Goal: Task Accomplishment & Management: Use online tool/utility

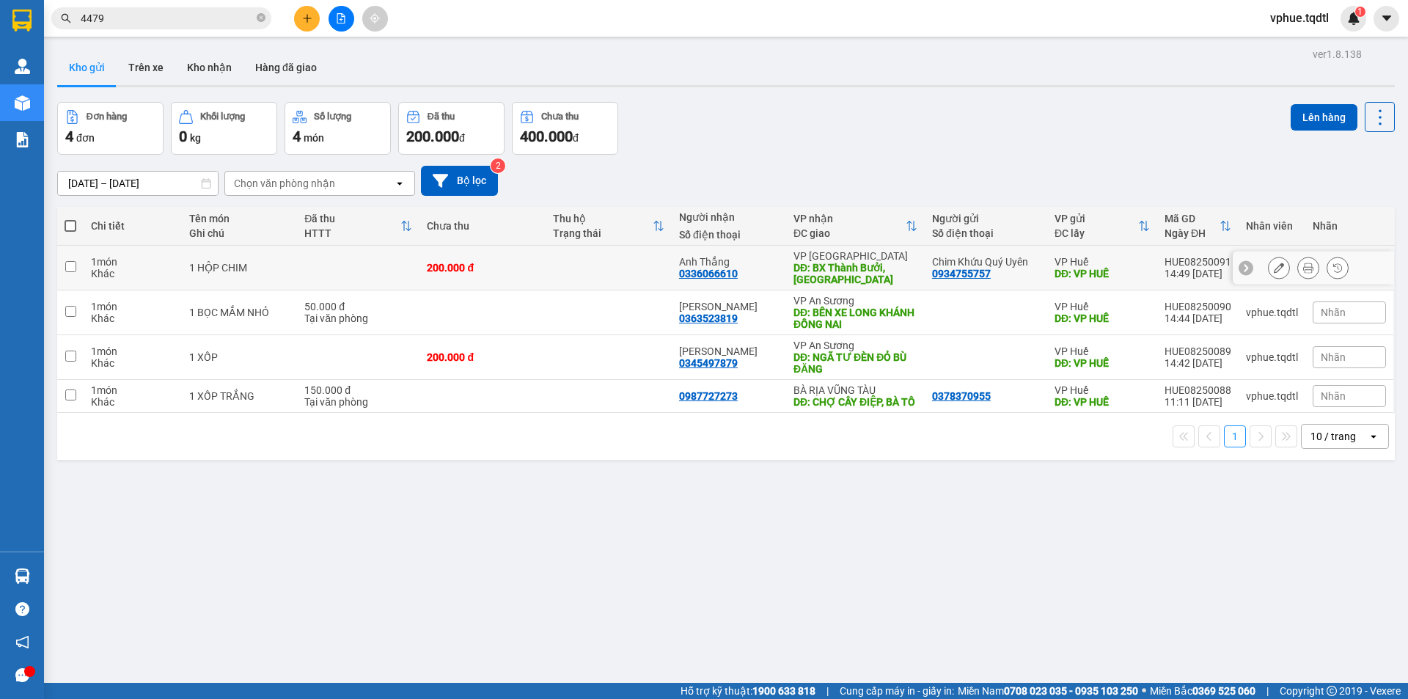
click at [853, 268] on div "DĐ: BX Thành Bưởi, [GEOGRAPHIC_DATA]" at bounding box center [856, 273] width 124 height 23
checkbox input "true"
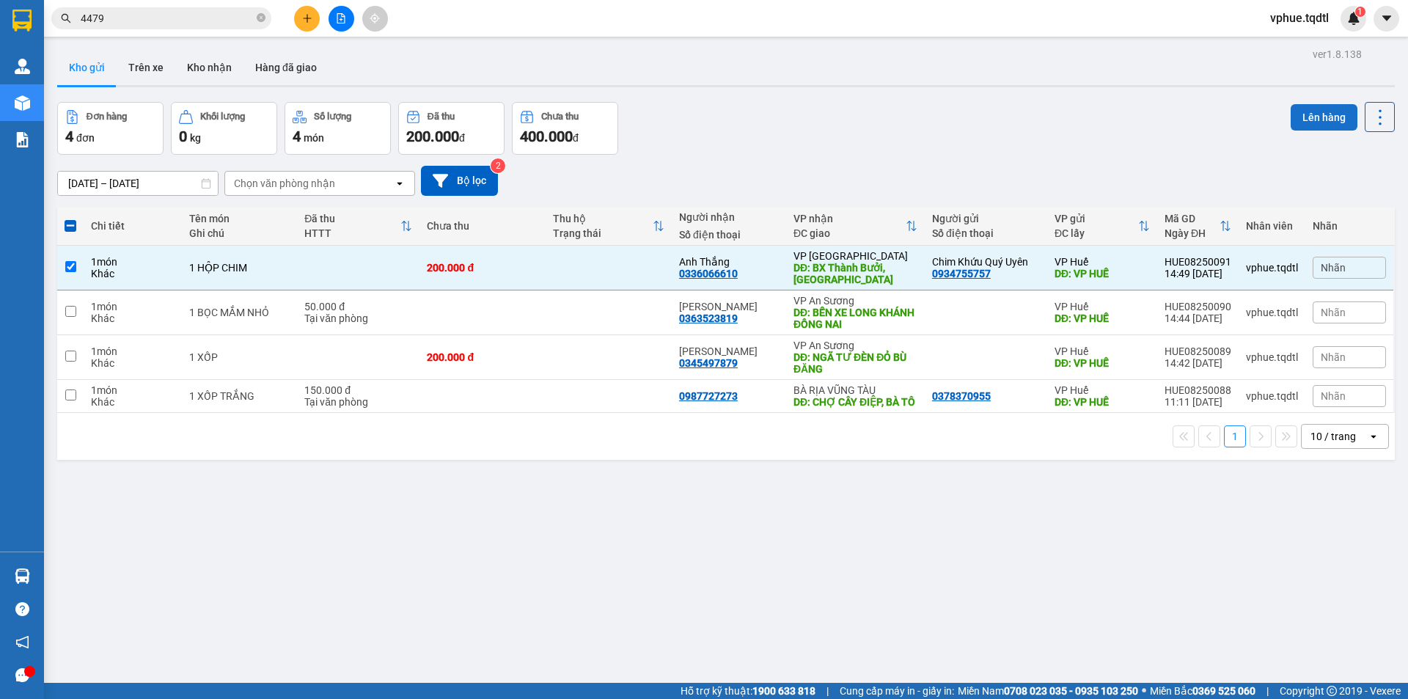
click at [1292, 121] on button "Lên hàng" at bounding box center [1324, 117] width 67 height 26
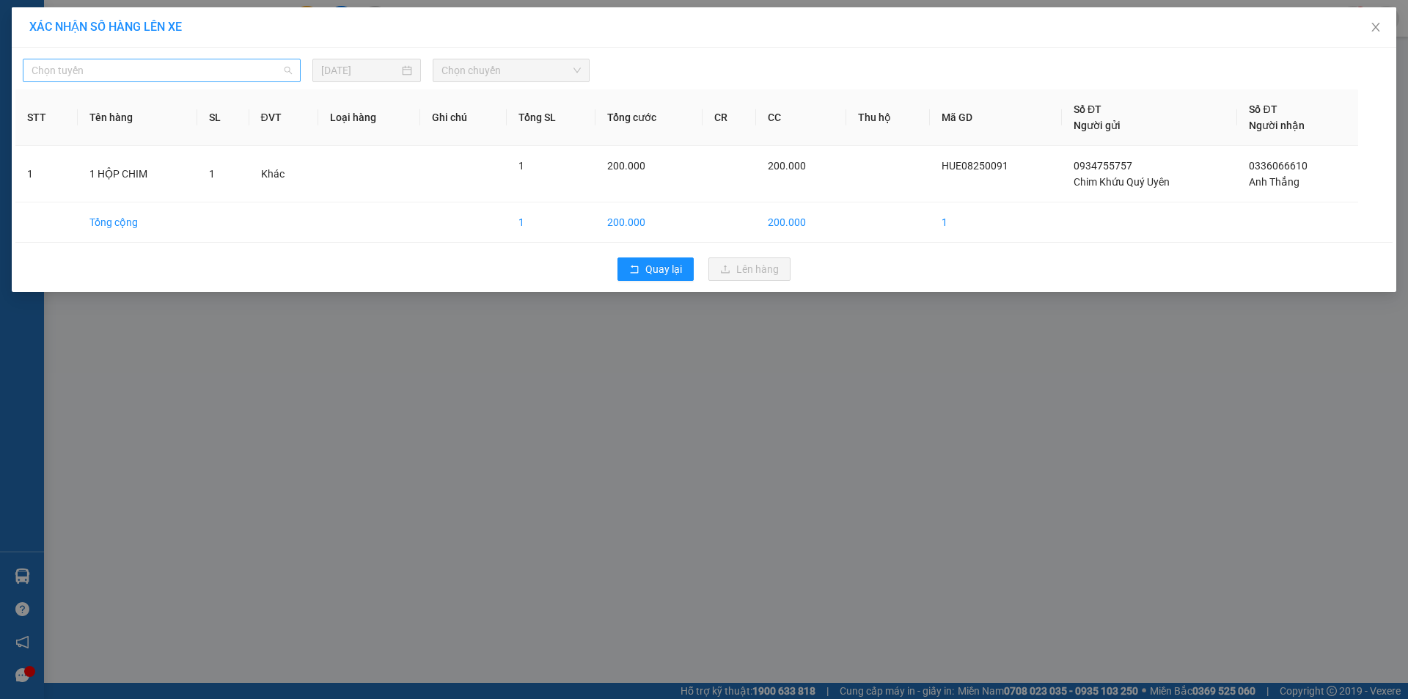
click at [246, 78] on span "Chọn tuyến" at bounding box center [162, 70] width 260 height 22
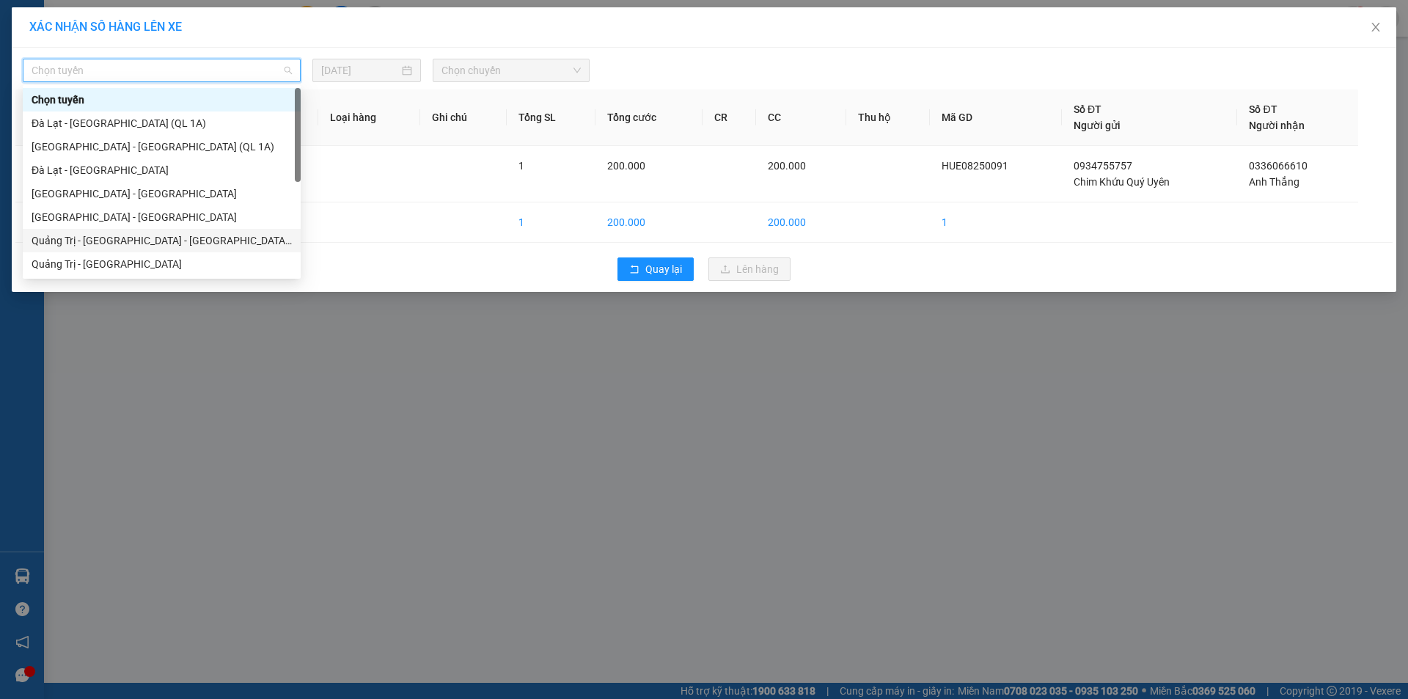
scroll to position [258, 0]
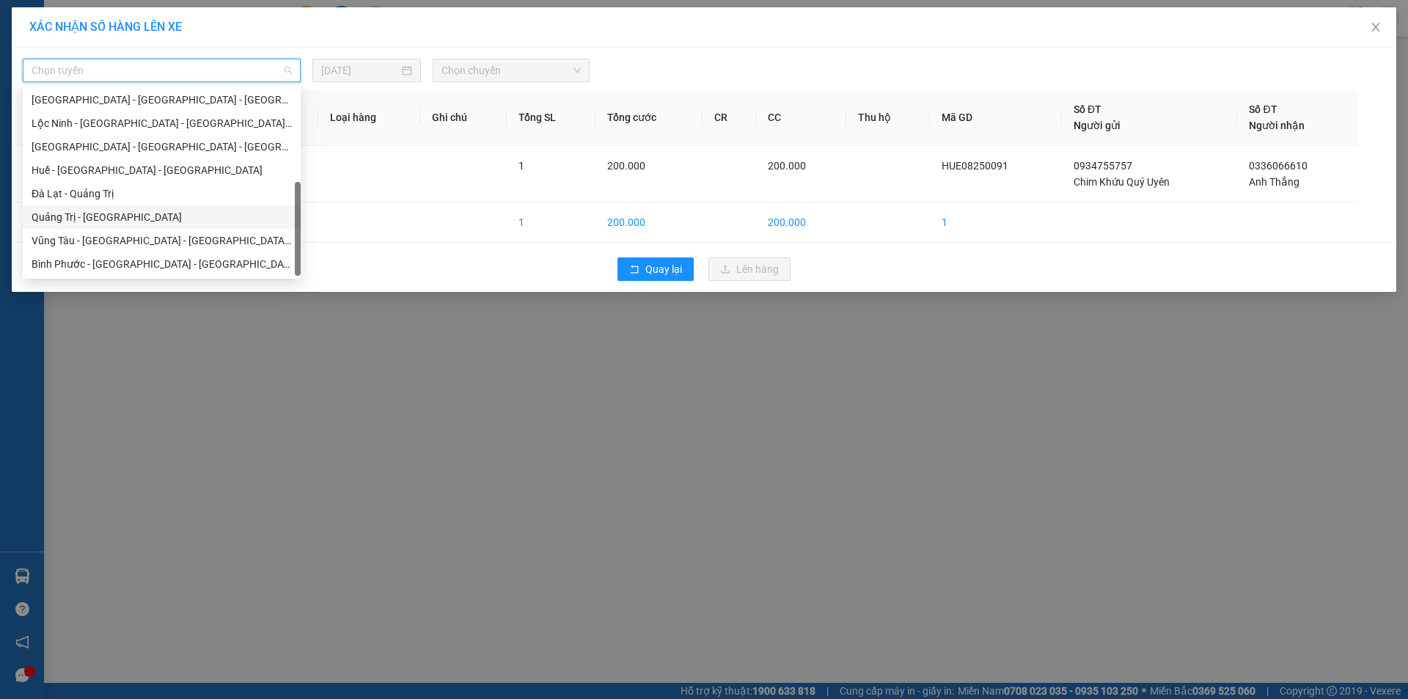
click at [233, 220] on div "Quảng Trị - [GEOGRAPHIC_DATA]" at bounding box center [162, 217] width 260 height 16
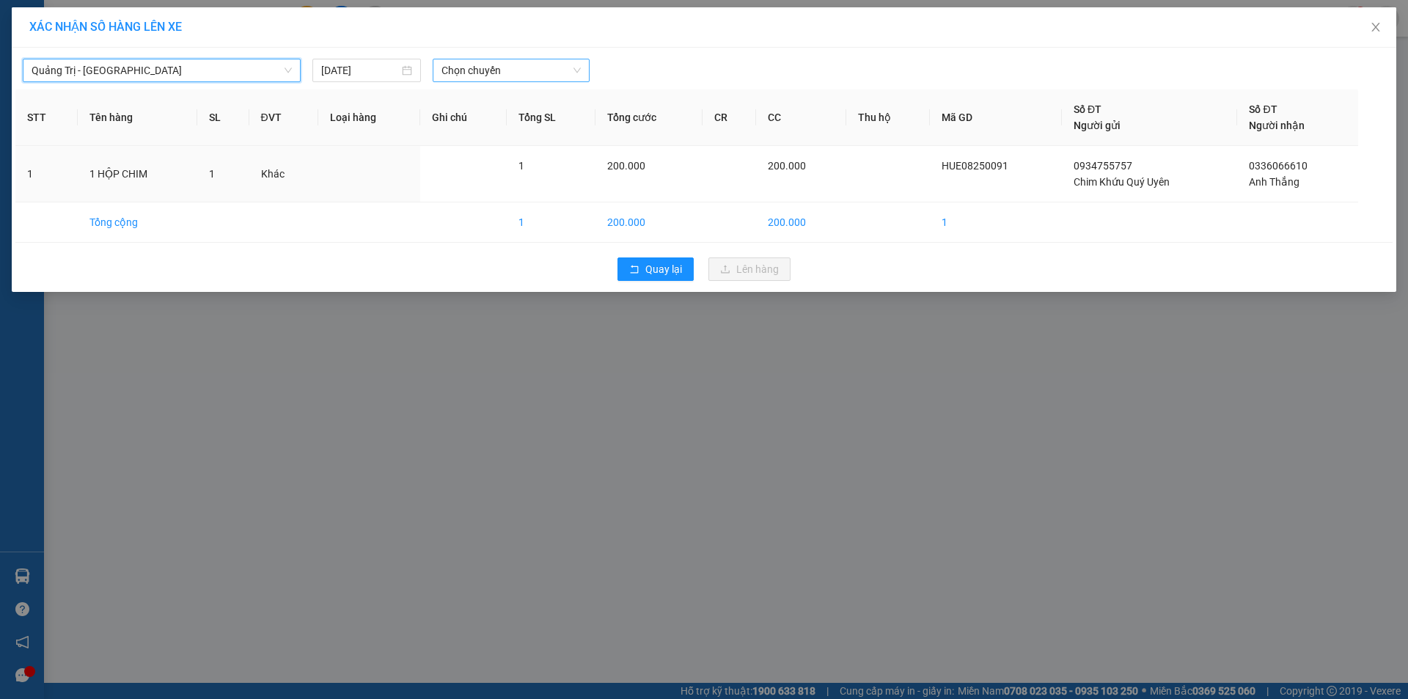
click at [568, 81] on div "Chọn chuyến" at bounding box center [511, 70] width 157 height 23
click at [198, 78] on span "Quảng Trị - [GEOGRAPHIC_DATA]" at bounding box center [162, 70] width 260 height 22
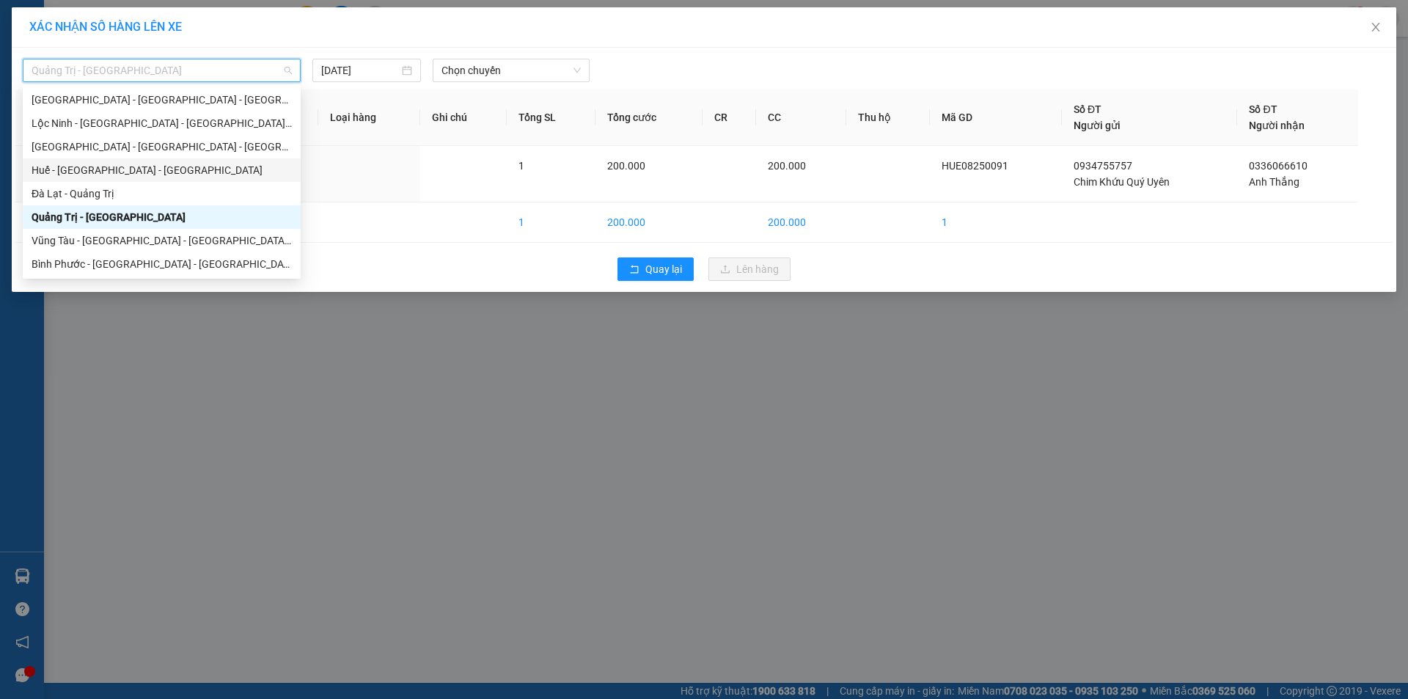
click at [169, 177] on div "Huế - [GEOGRAPHIC_DATA] - [GEOGRAPHIC_DATA]" at bounding box center [162, 170] width 260 height 16
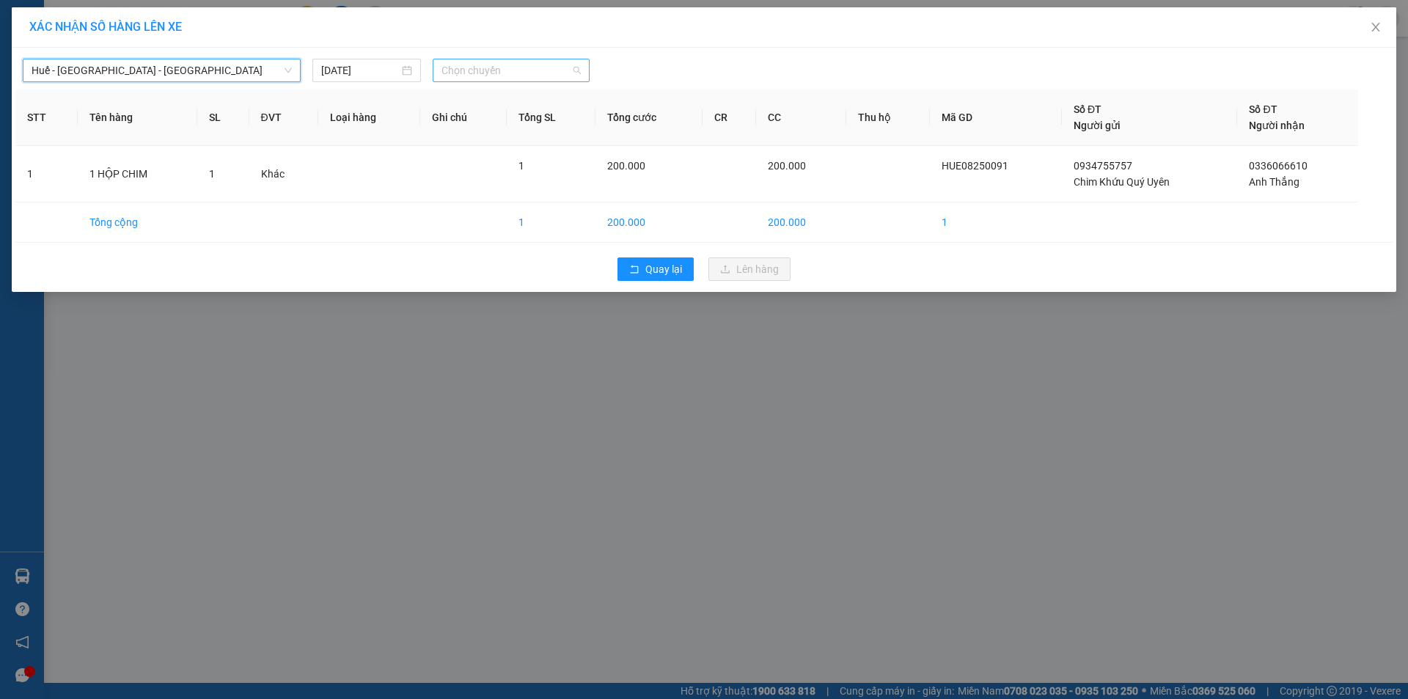
click at [548, 70] on span "Chọn chuyến" at bounding box center [511, 70] width 139 height 22
click at [171, 67] on span "Huế - [GEOGRAPHIC_DATA] - [GEOGRAPHIC_DATA]" at bounding box center [162, 70] width 260 height 22
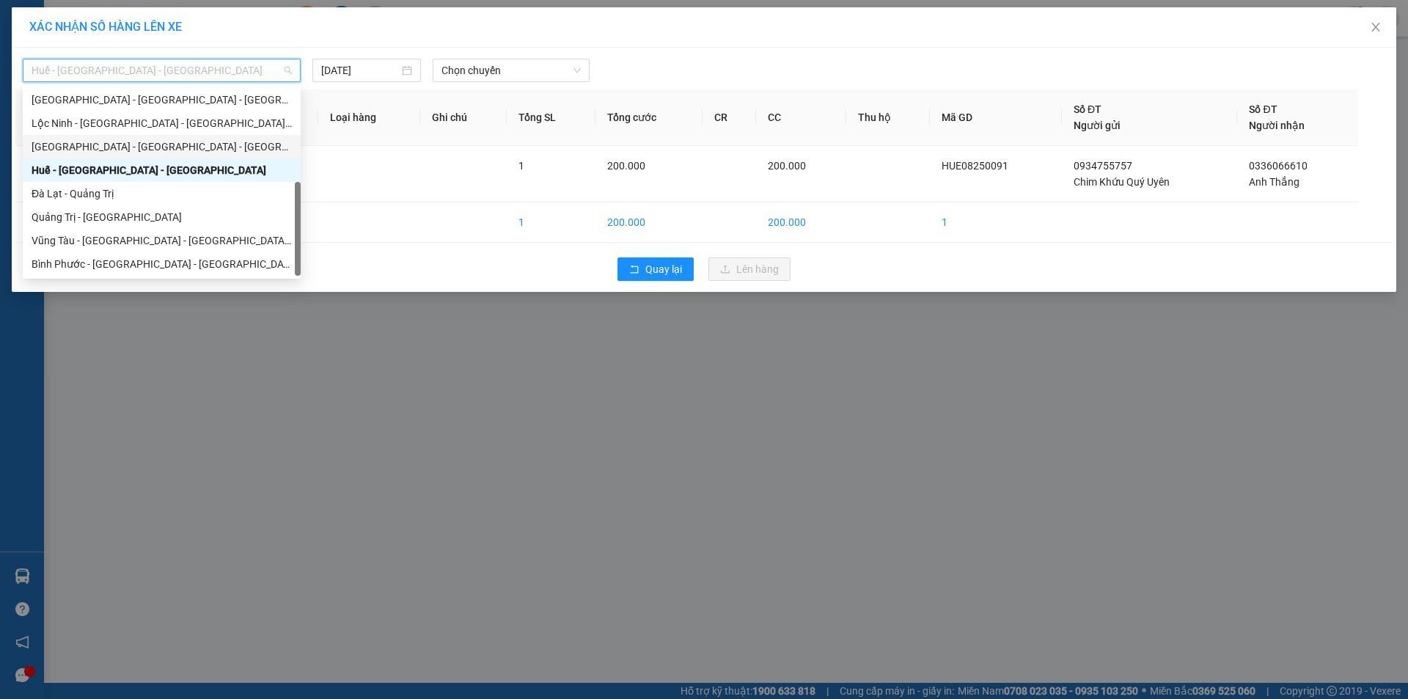
scroll to position [185, 0]
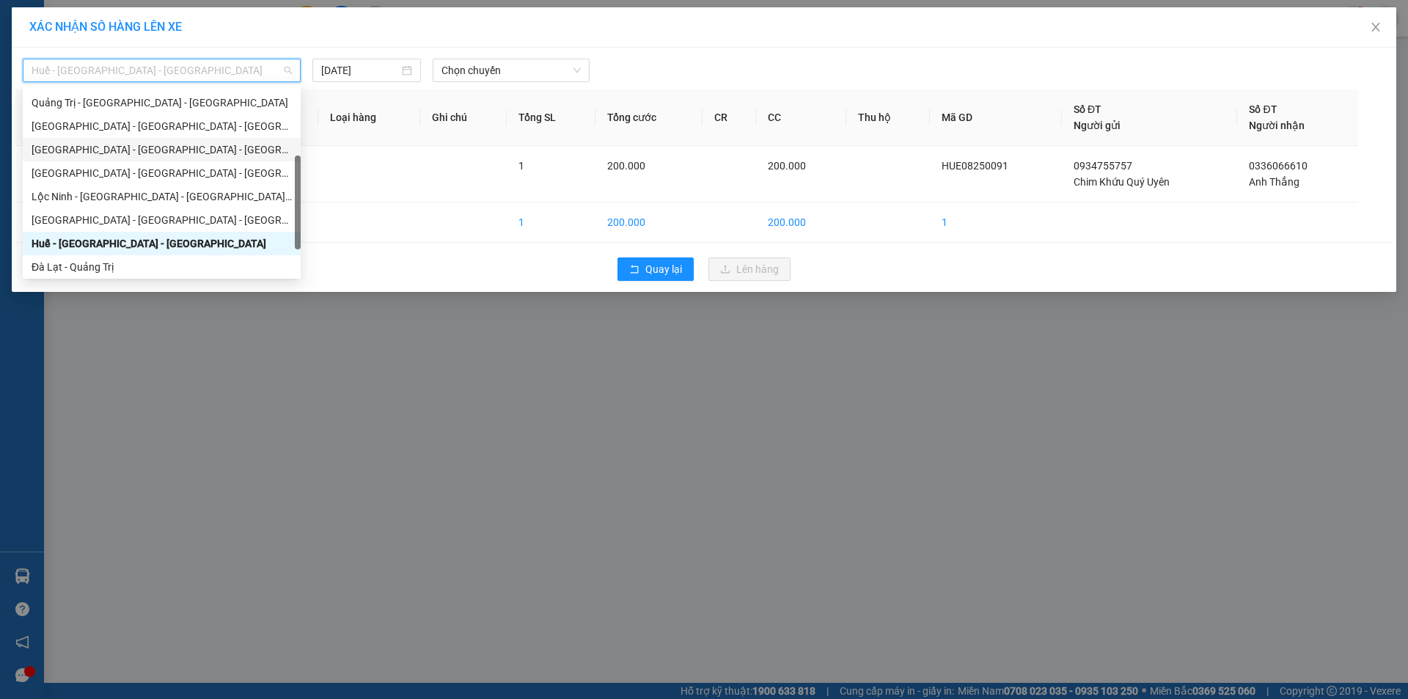
click at [186, 145] on div "[GEOGRAPHIC_DATA] - [GEOGRAPHIC_DATA] - [GEOGRAPHIC_DATA]" at bounding box center [162, 150] width 260 height 16
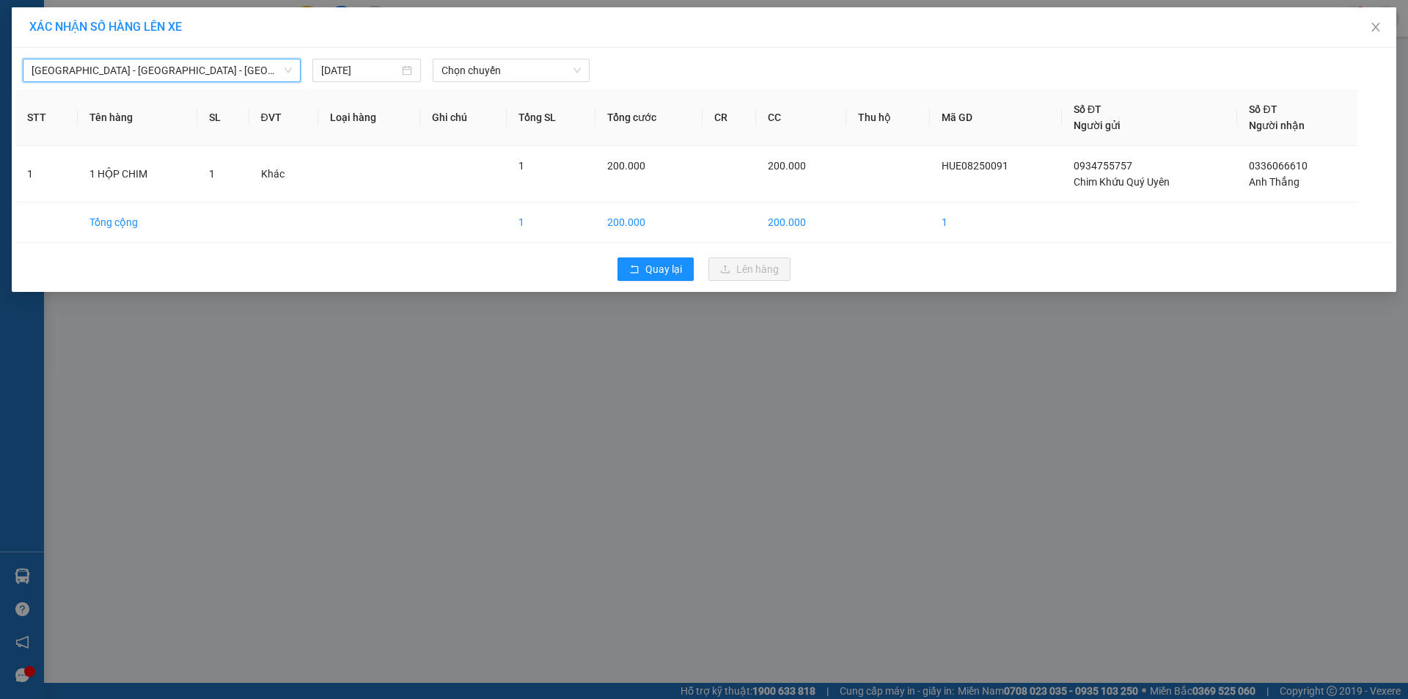
click at [594, 67] on div at bounding box center [878, 70] width 571 height 23
click at [512, 67] on span "Chọn chuyến" at bounding box center [511, 70] width 139 height 22
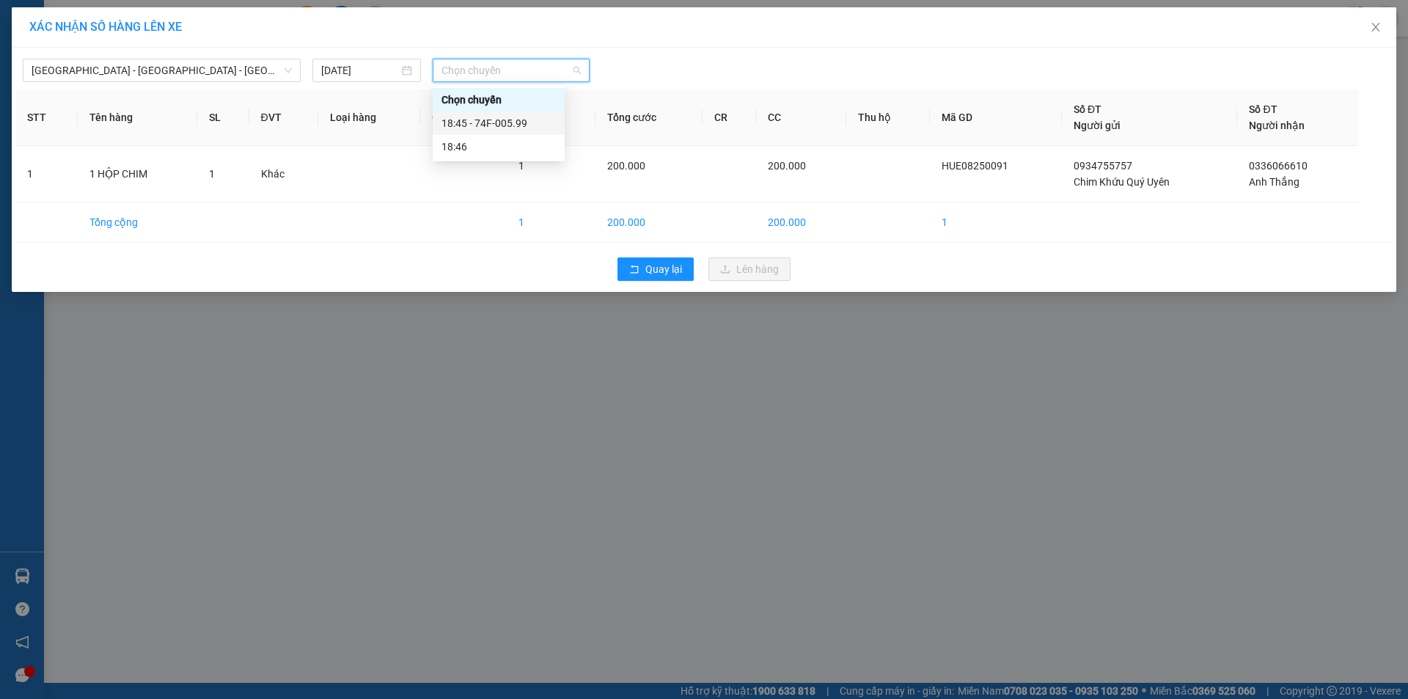
click at [522, 129] on div "18:45 - 74F-005.99" at bounding box center [499, 123] width 114 height 16
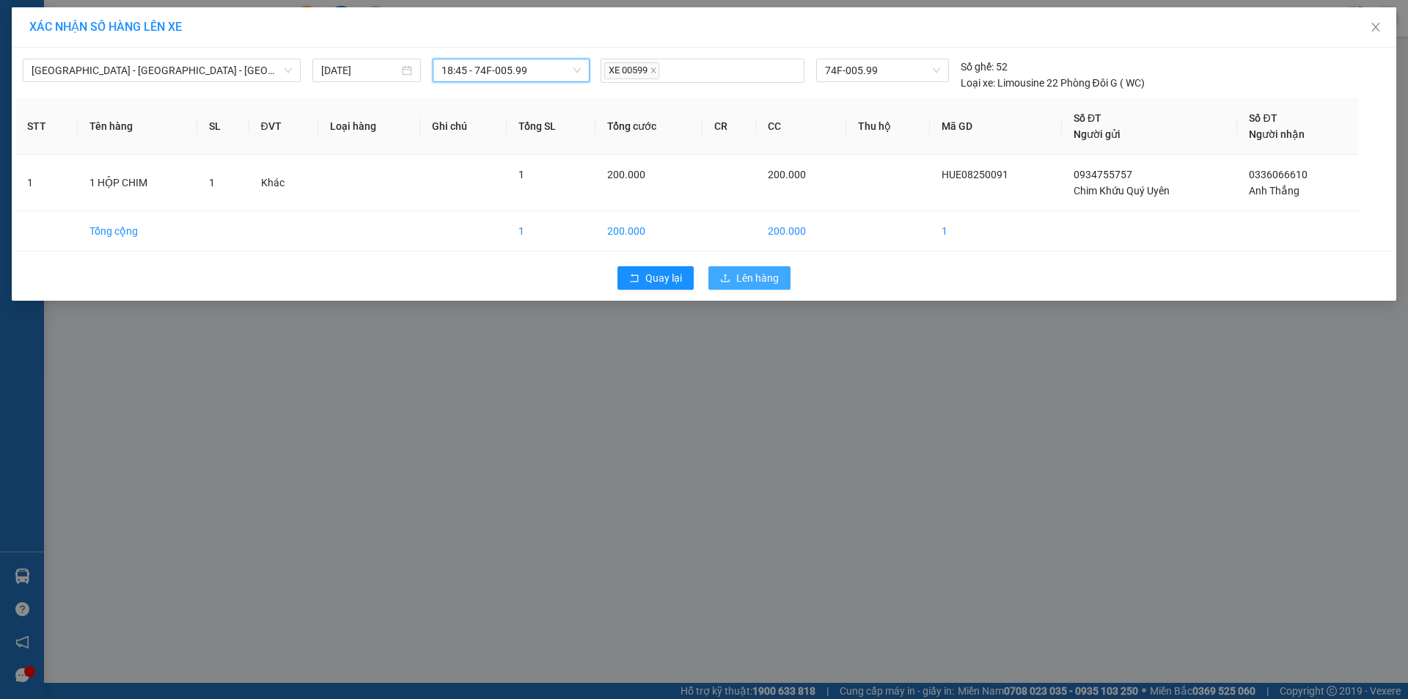
click at [770, 283] on span "Lên hàng" at bounding box center [757, 278] width 43 height 16
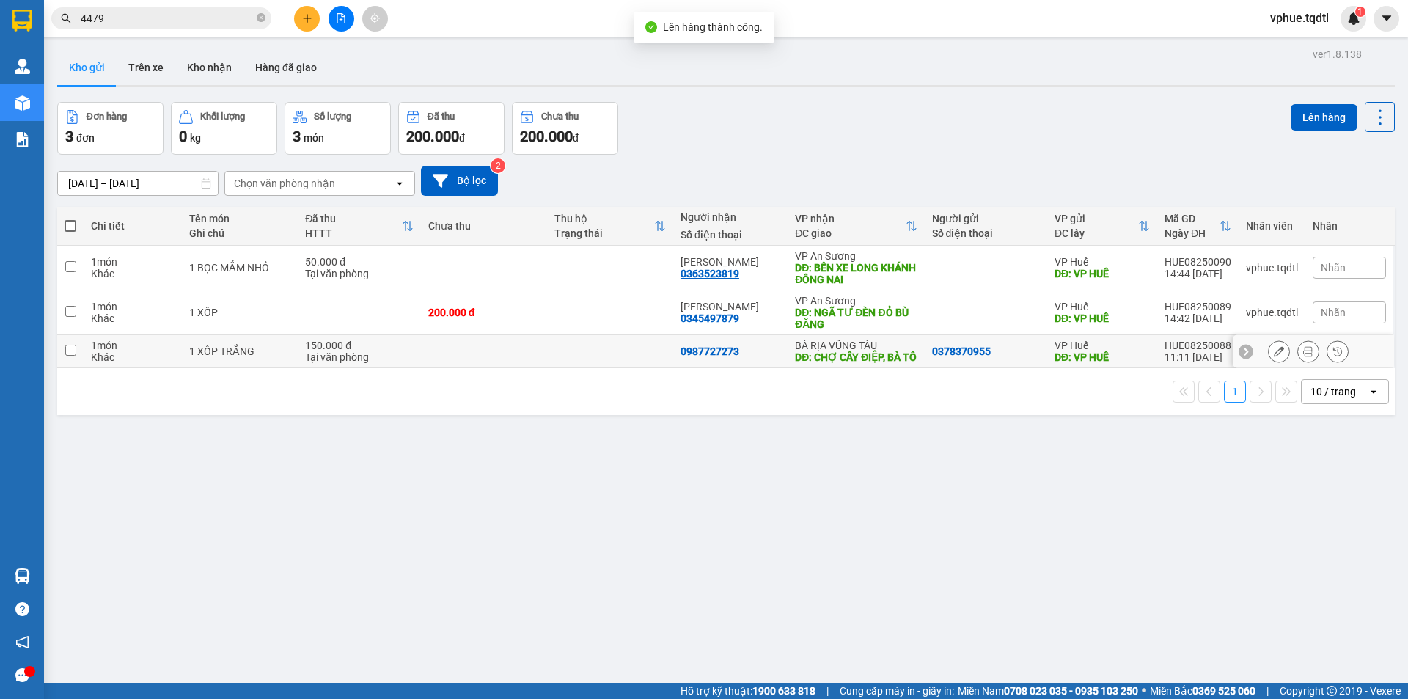
click at [830, 360] on div "DĐ: CHỢ CÂY ĐIỆP, BÀ TÔ" at bounding box center [856, 357] width 122 height 12
checkbox input "true"
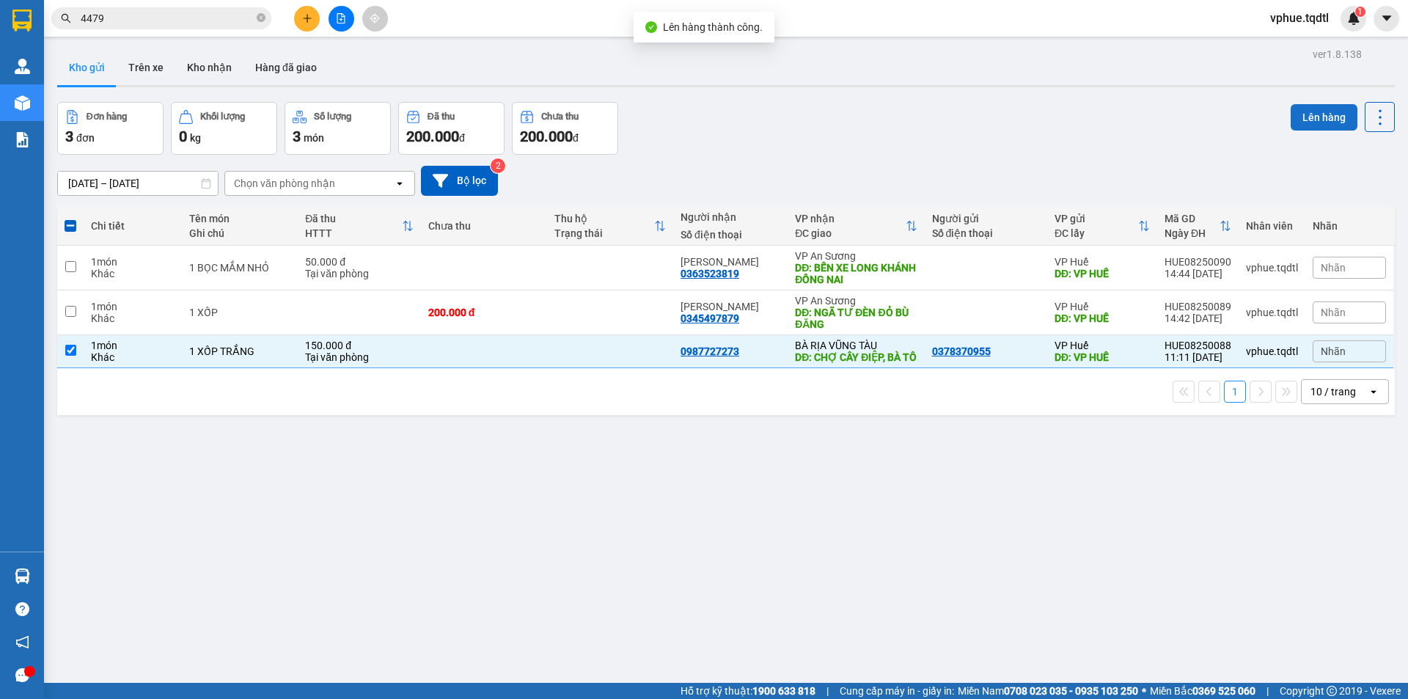
click at [1317, 117] on button "Lên hàng" at bounding box center [1324, 117] width 67 height 26
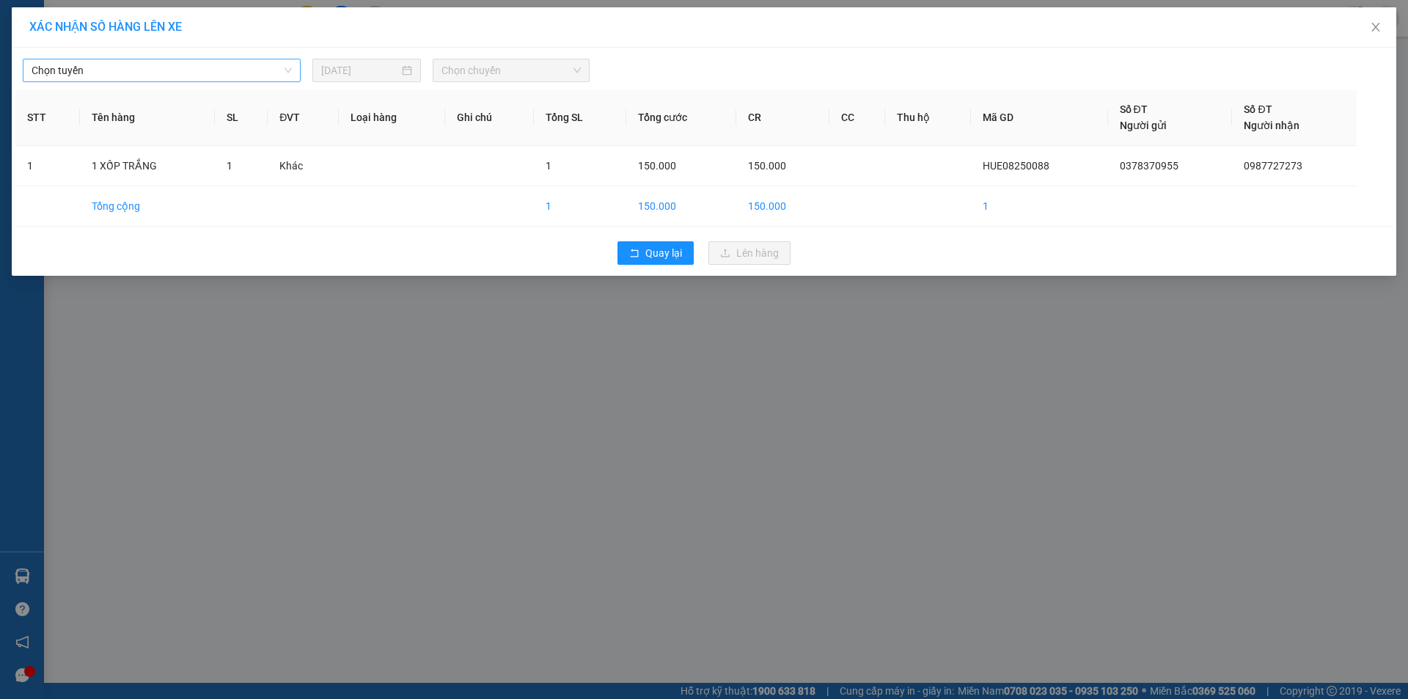
click at [134, 62] on span "Chọn tuyến" at bounding box center [162, 70] width 260 height 22
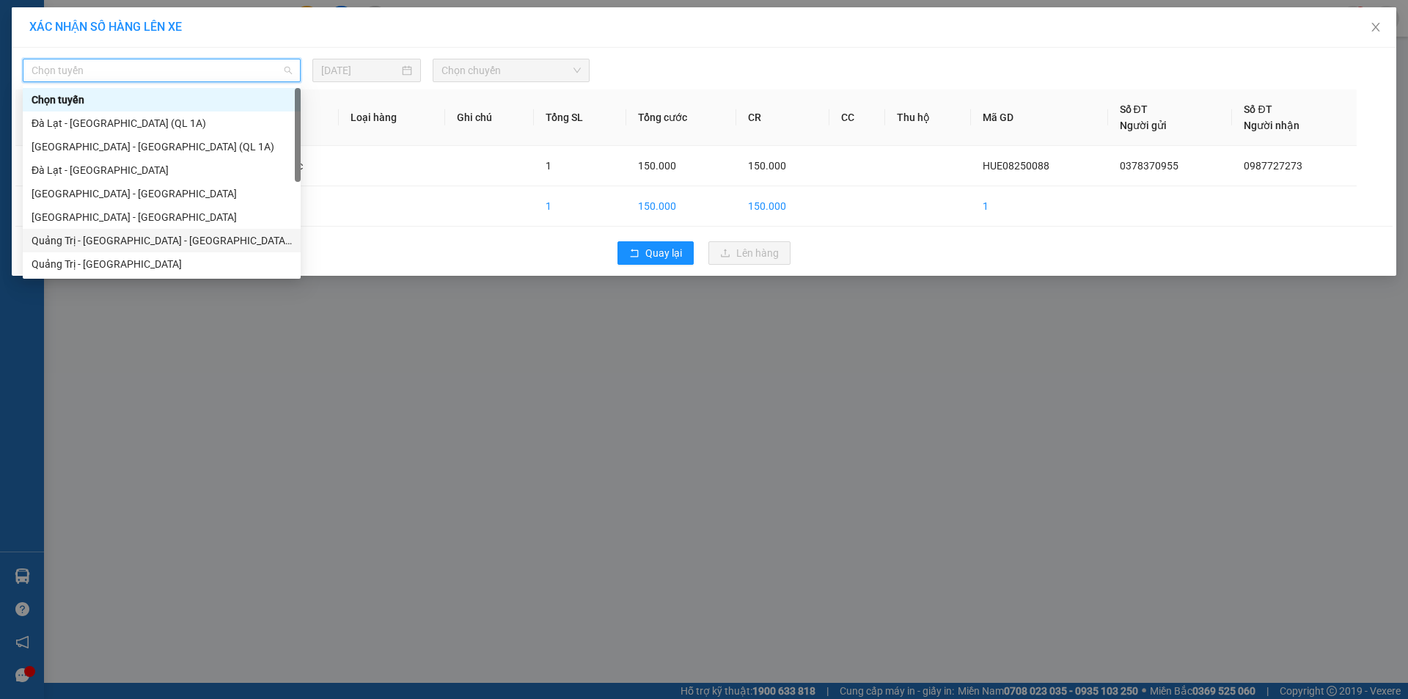
click at [153, 235] on div "Quảng Trị - [GEOGRAPHIC_DATA] - [GEOGRAPHIC_DATA] - [GEOGRAPHIC_DATA]" at bounding box center [162, 241] width 260 height 16
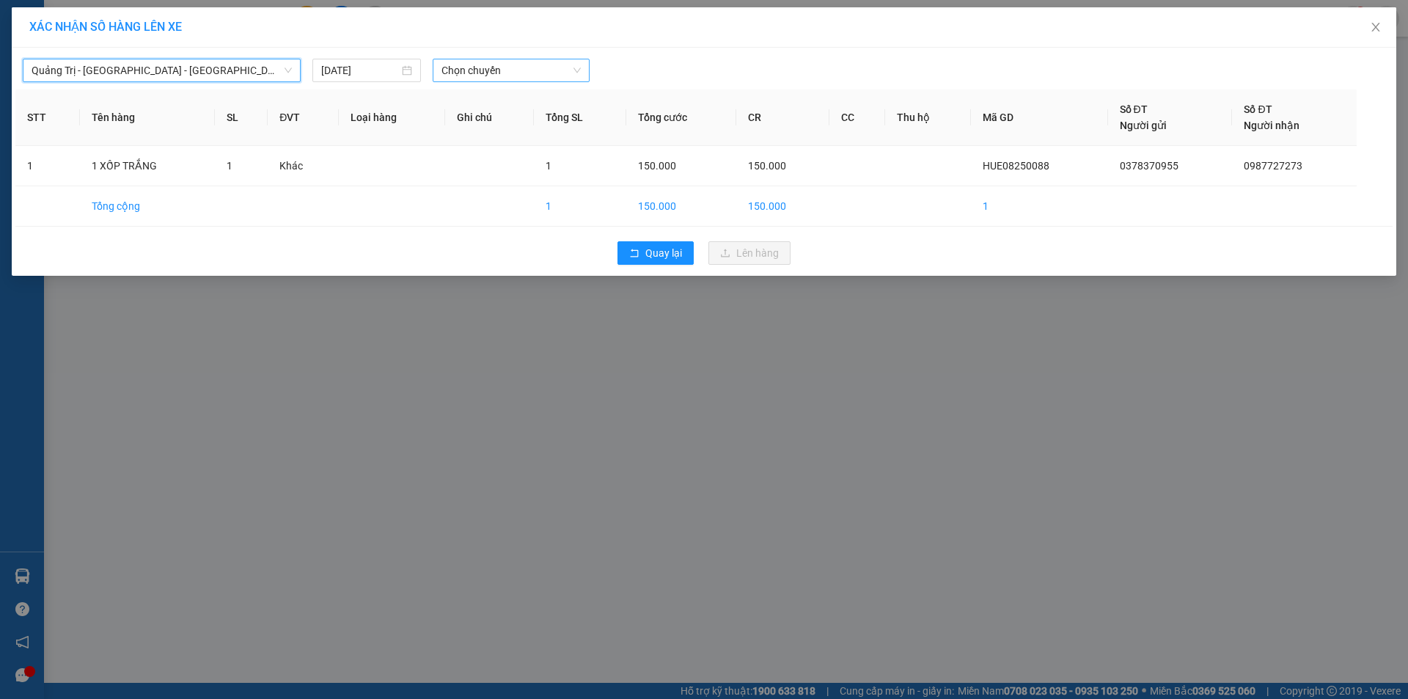
click at [547, 68] on span "Chọn chuyến" at bounding box center [511, 70] width 139 height 22
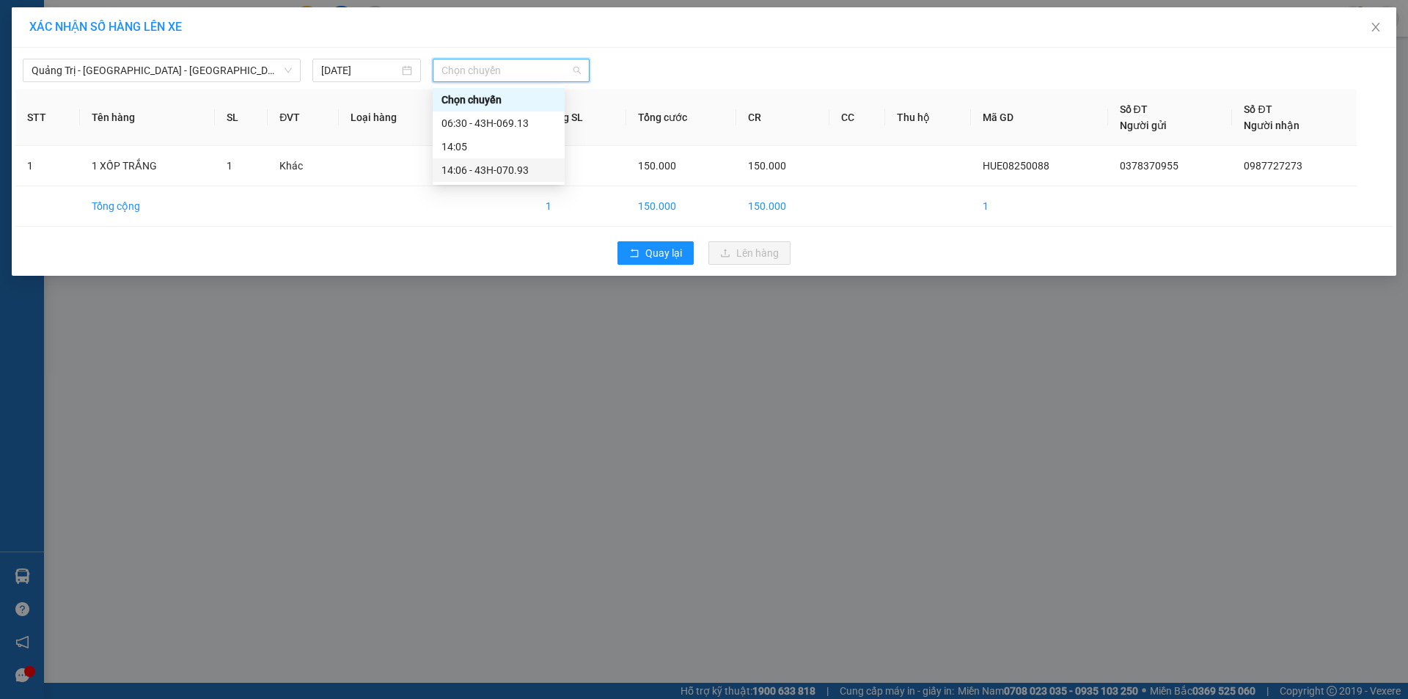
click at [527, 169] on div "14:06 - 43H-070.93" at bounding box center [499, 170] width 114 height 16
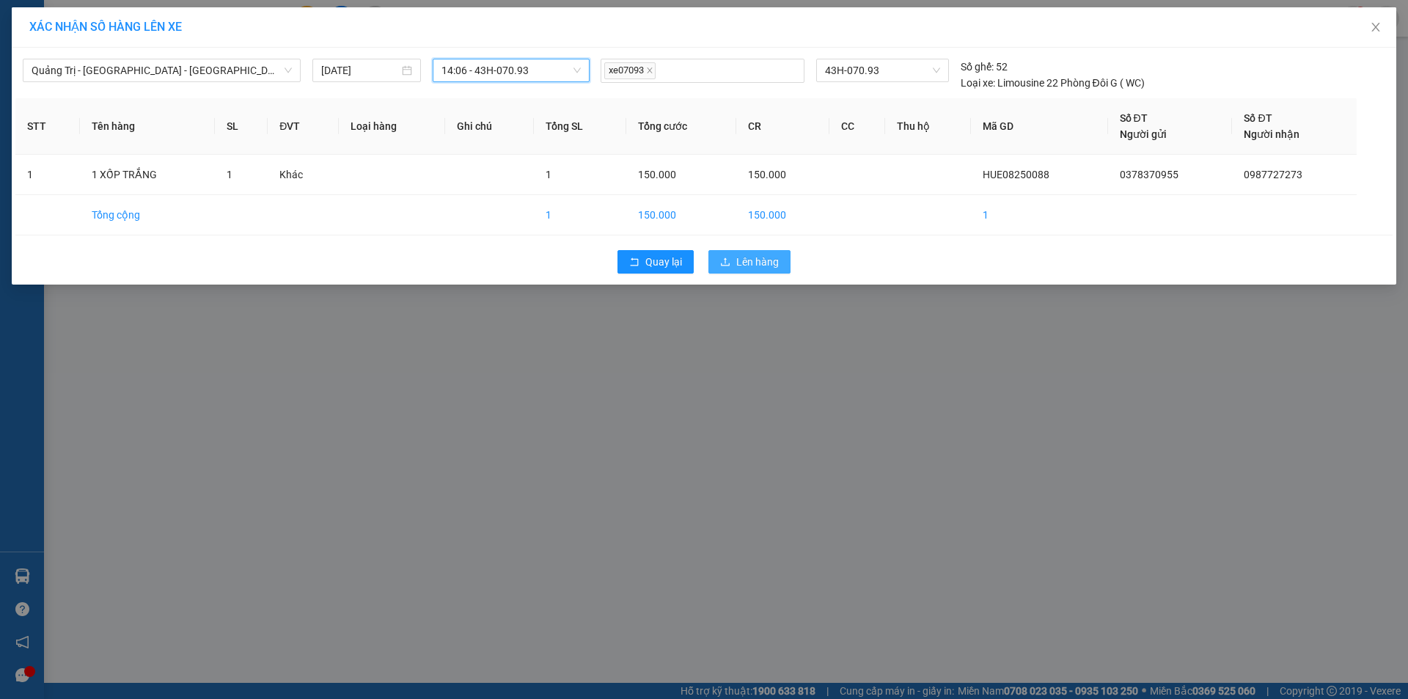
click at [739, 264] on span "Lên hàng" at bounding box center [757, 262] width 43 height 16
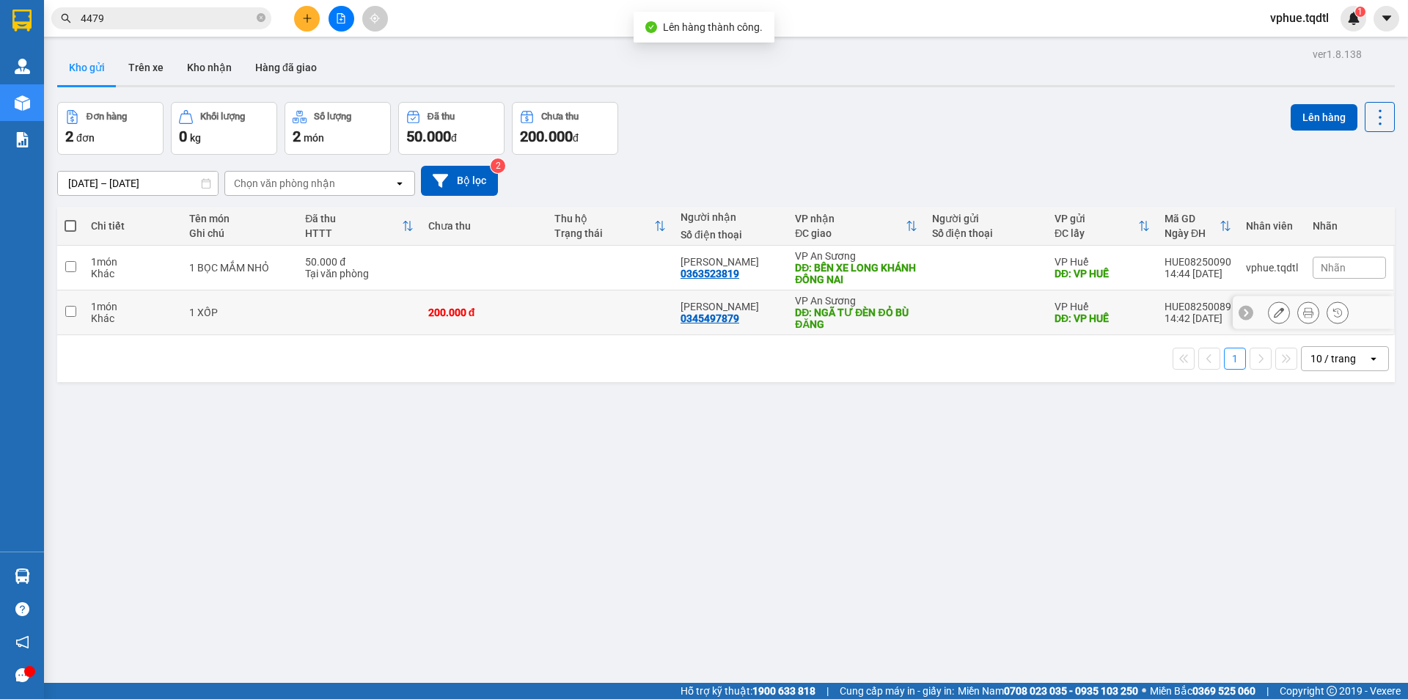
click at [877, 321] on div "DĐ: NGÃ TƯ ĐÈN ĐỎ BÙ ĐĂNG" at bounding box center [856, 318] width 122 height 23
checkbox input "true"
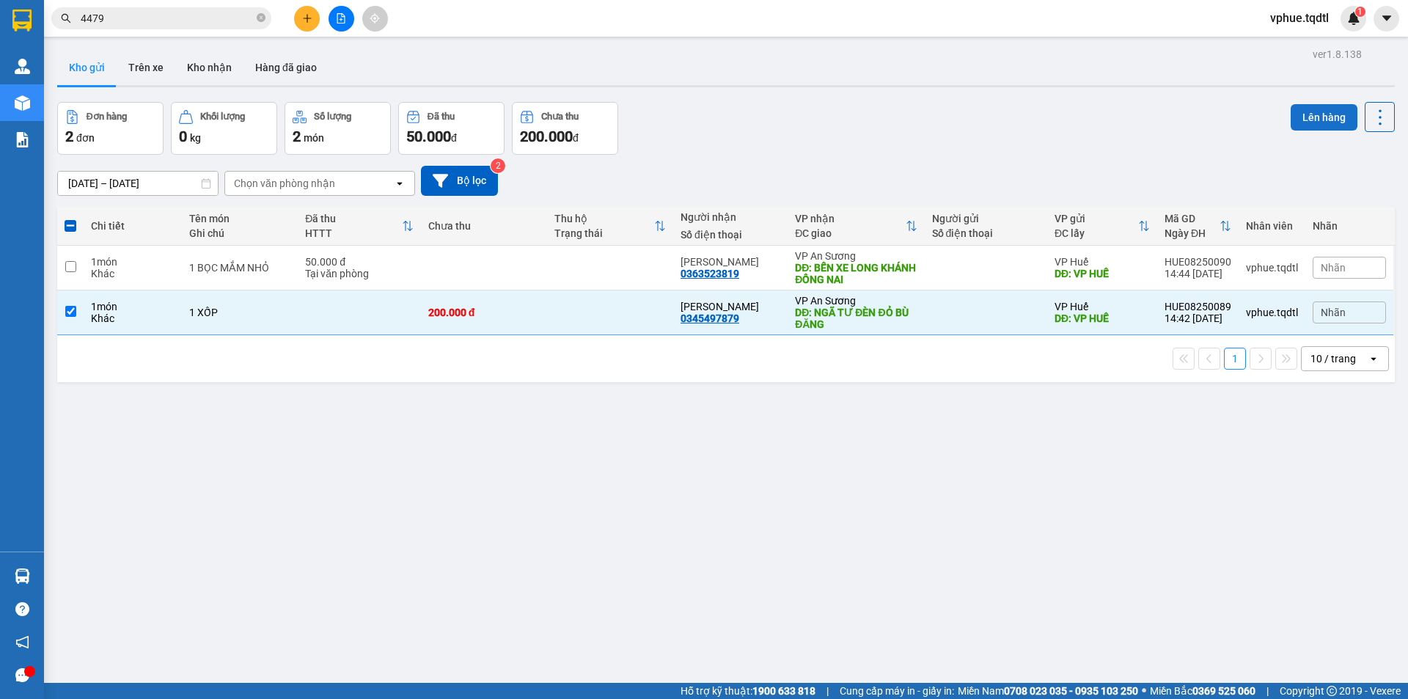
click at [1298, 111] on button "Lên hàng" at bounding box center [1324, 117] width 67 height 26
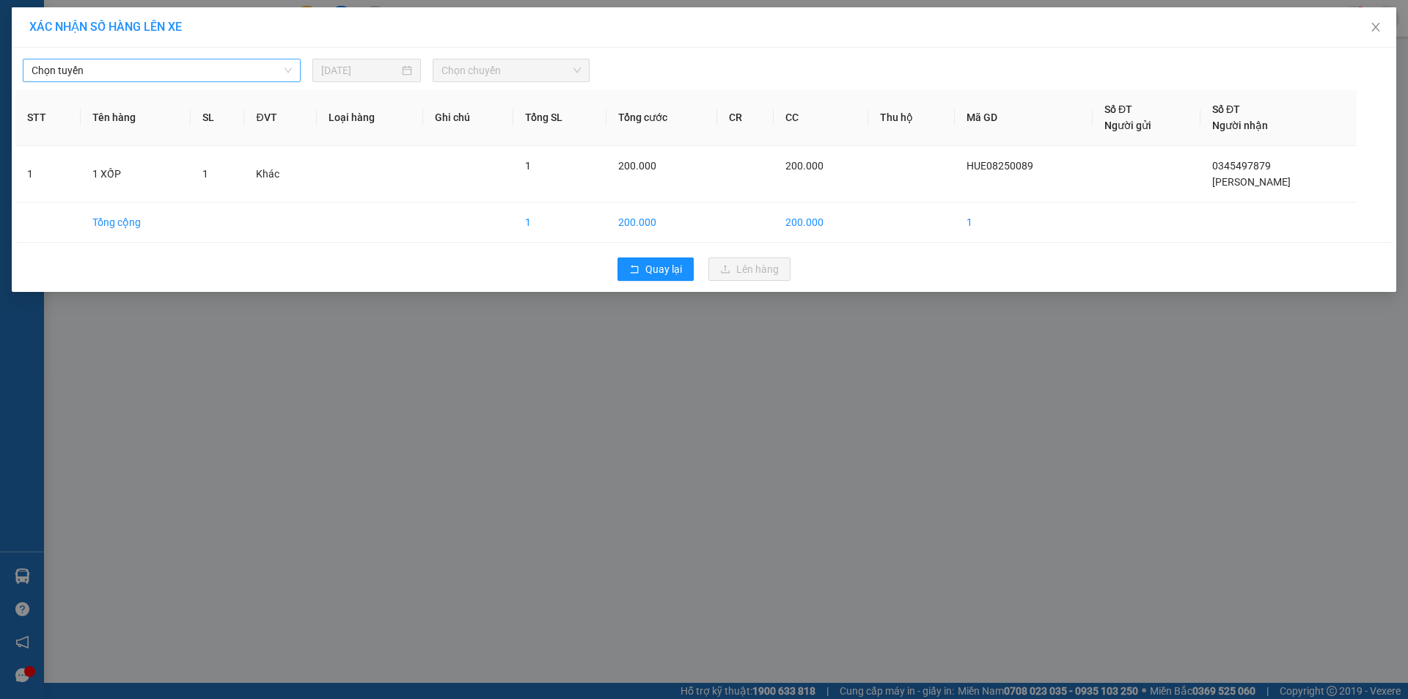
click at [206, 74] on span "Chọn tuyến" at bounding box center [162, 70] width 260 height 22
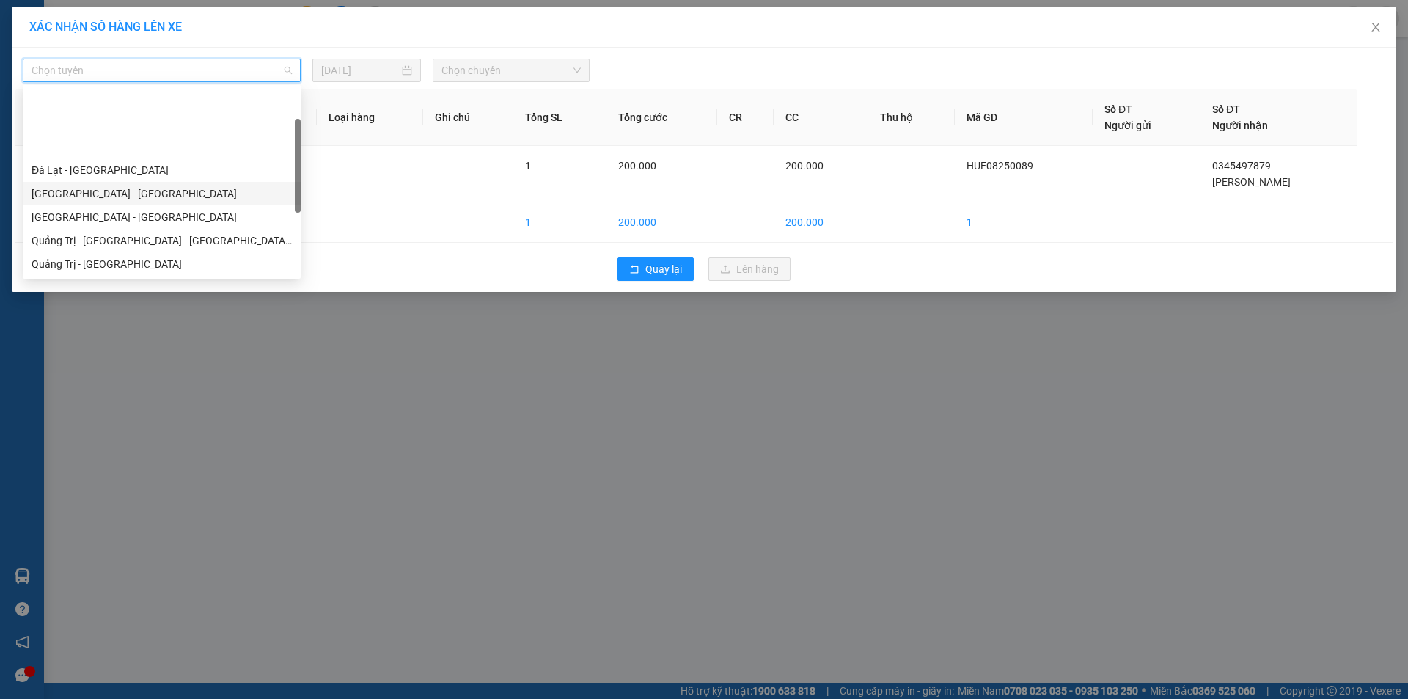
scroll to position [73, 0]
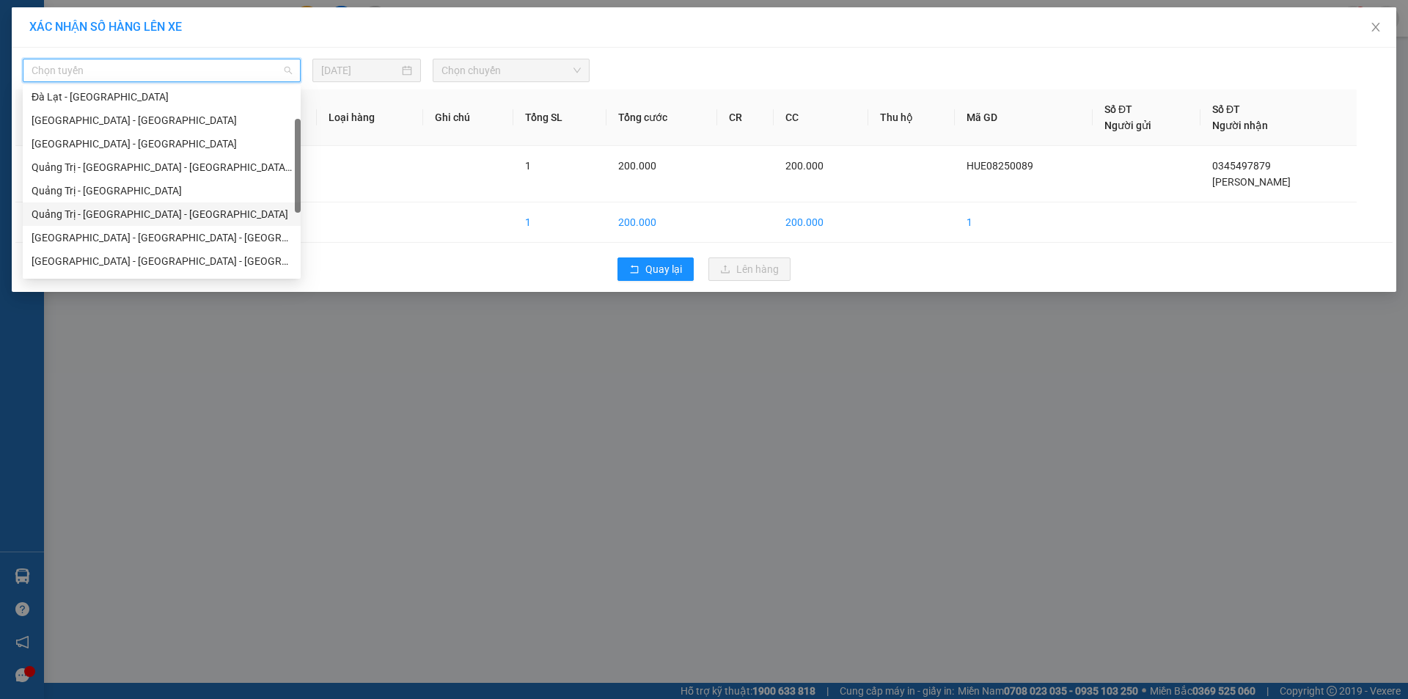
click at [205, 205] on div "Quảng Trị - [GEOGRAPHIC_DATA] - [GEOGRAPHIC_DATA]" at bounding box center [162, 213] width 278 height 23
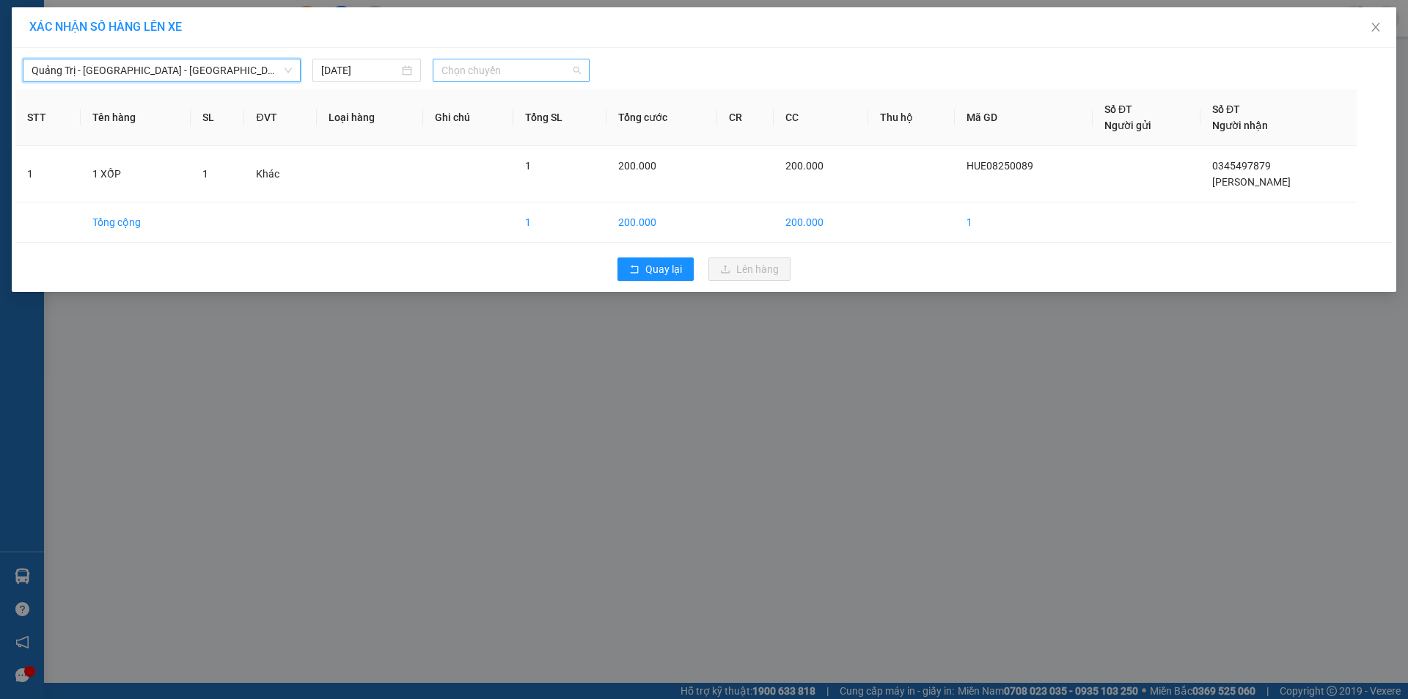
click at [538, 62] on span "Chọn chuyến" at bounding box center [511, 70] width 139 height 22
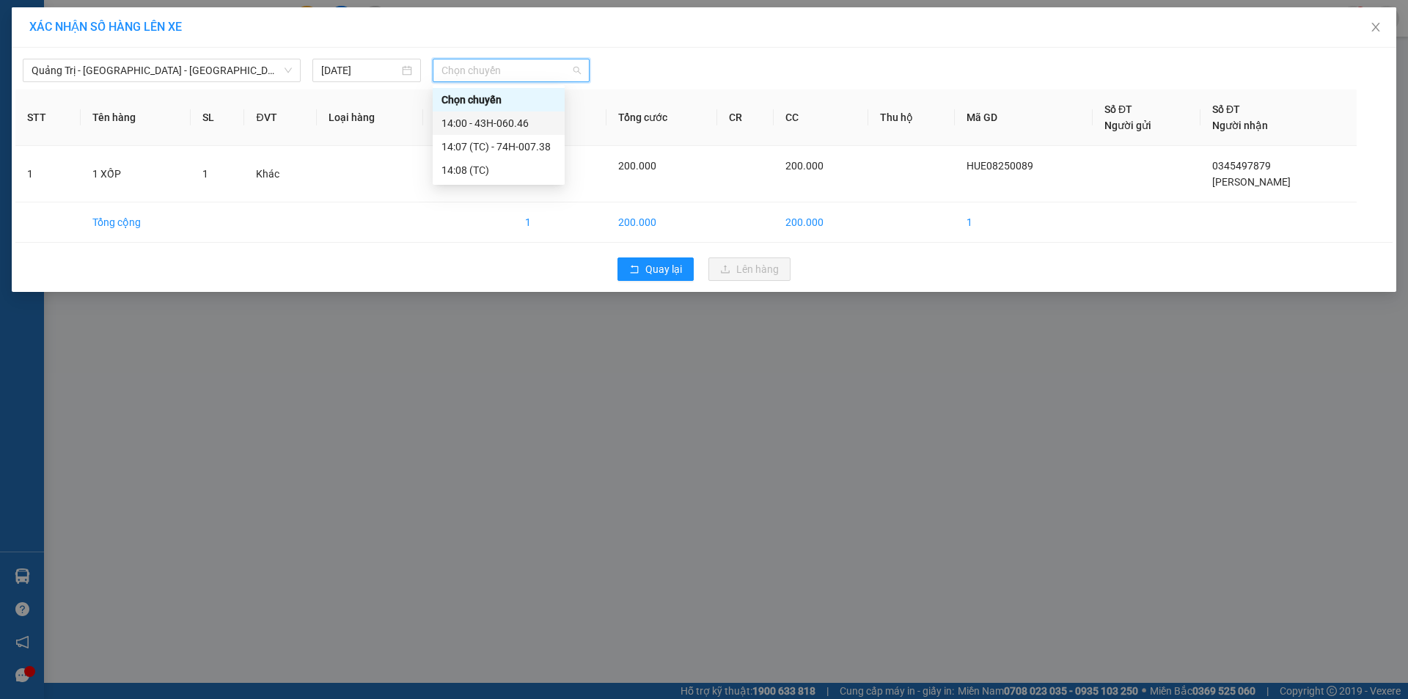
click at [554, 120] on div "14:00 - 43H-060.46" at bounding box center [499, 123] width 114 height 16
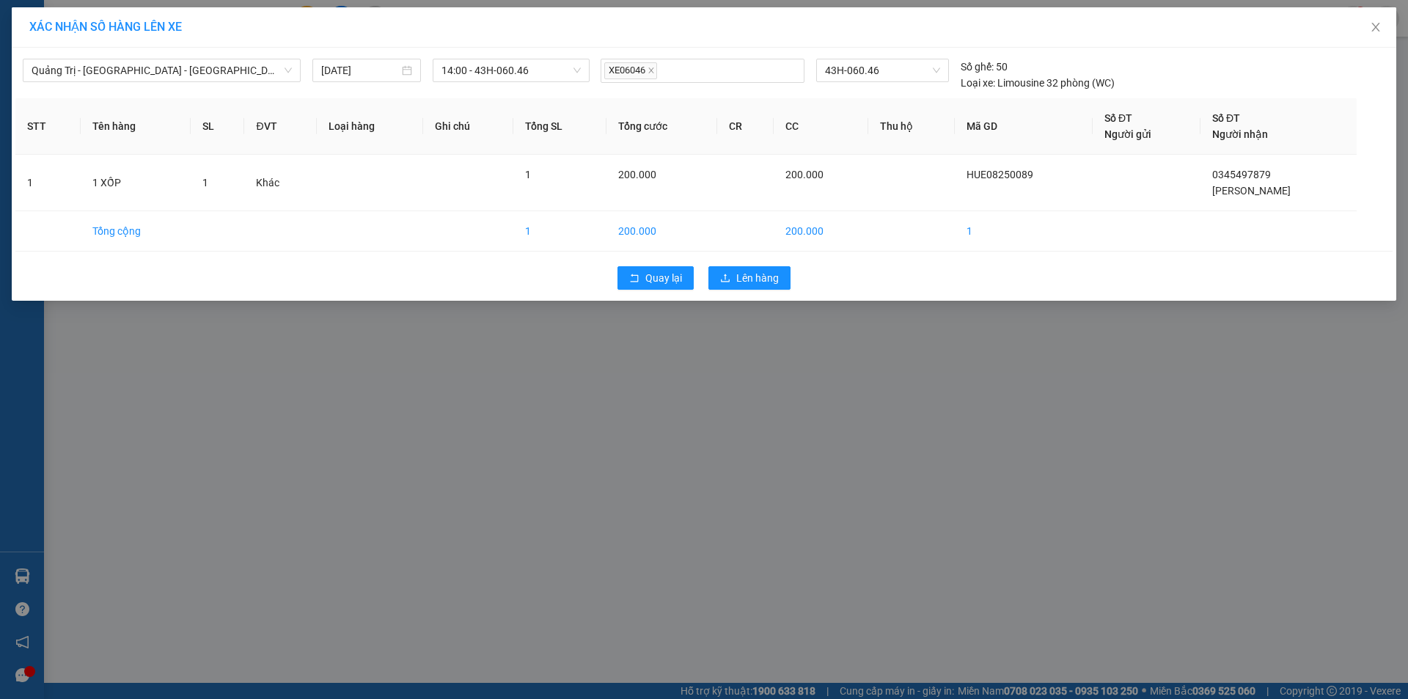
click at [775, 264] on div "Quay lại Lên hàng" at bounding box center [704, 278] width 1378 height 38
click at [775, 274] on span "Lên hàng" at bounding box center [757, 278] width 43 height 16
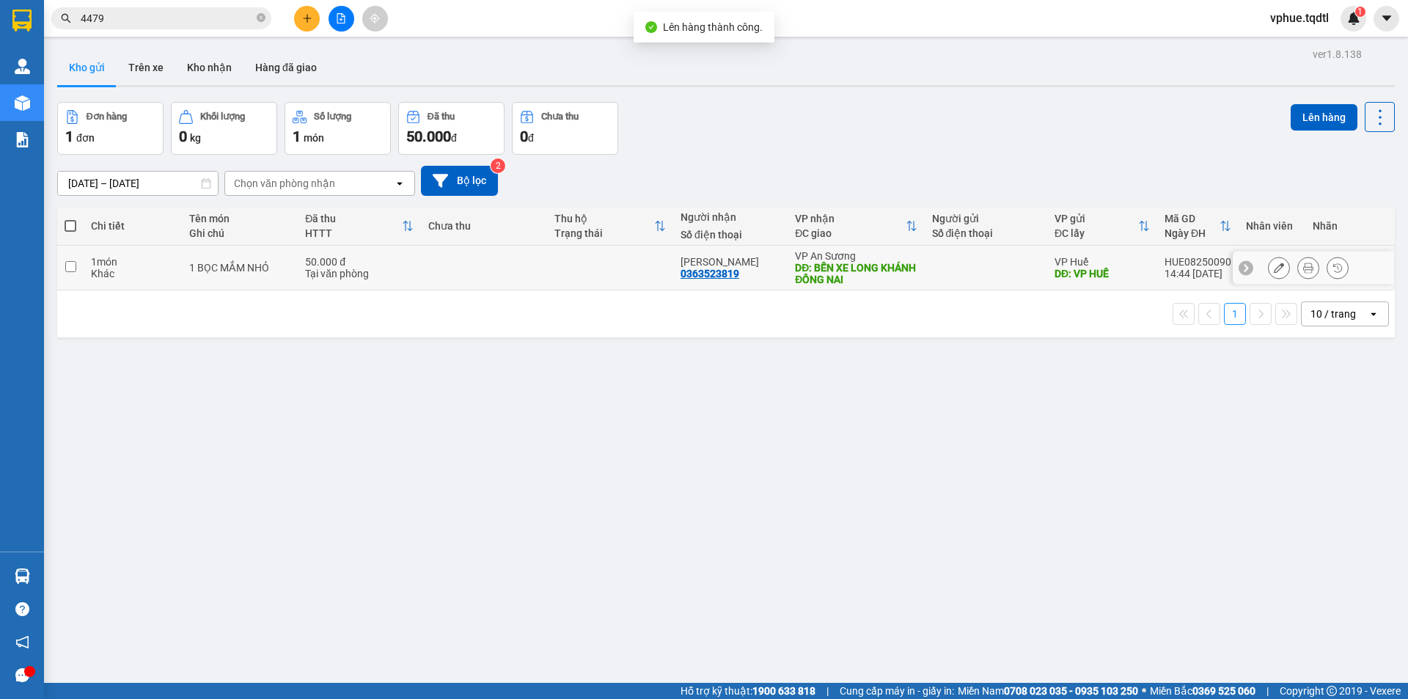
click at [828, 270] on div "DĐ: BẾN XE LONG KHÁNH ĐỒNG NAI" at bounding box center [856, 273] width 122 height 23
checkbox input "true"
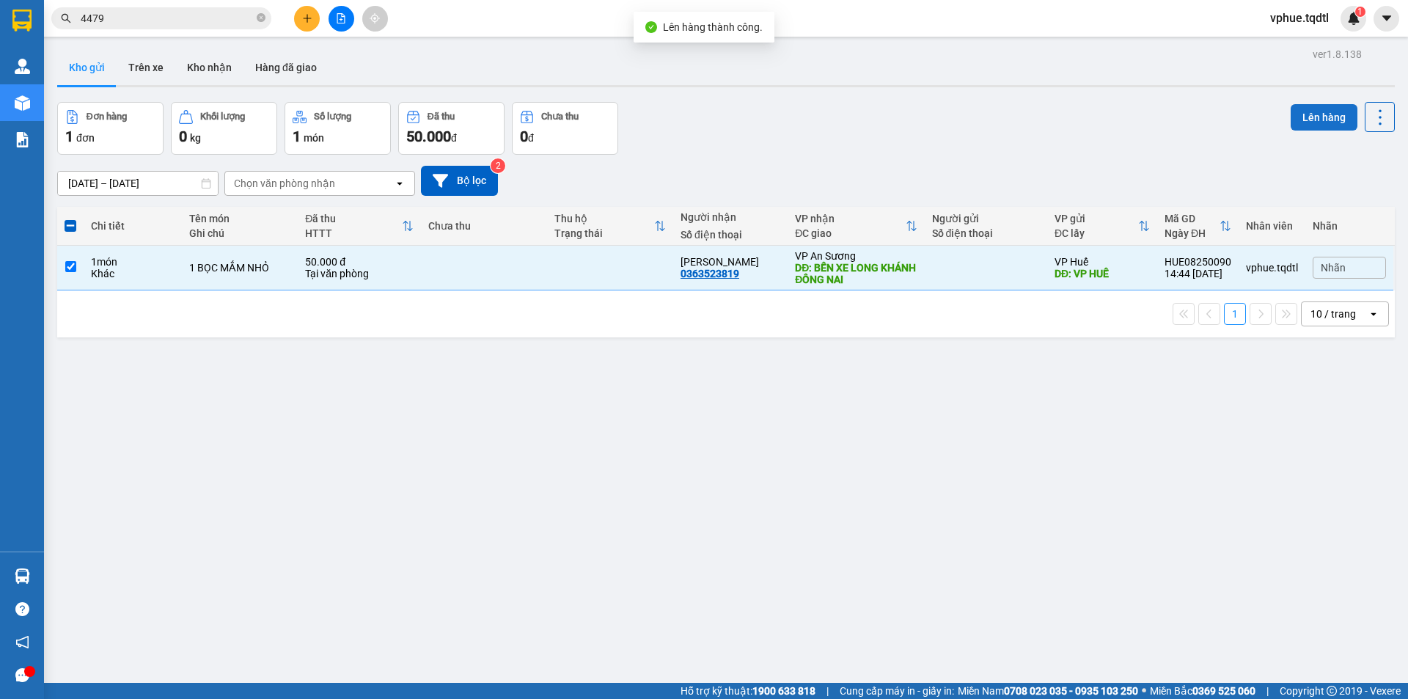
click at [1309, 118] on button "Lên hàng" at bounding box center [1324, 117] width 67 height 26
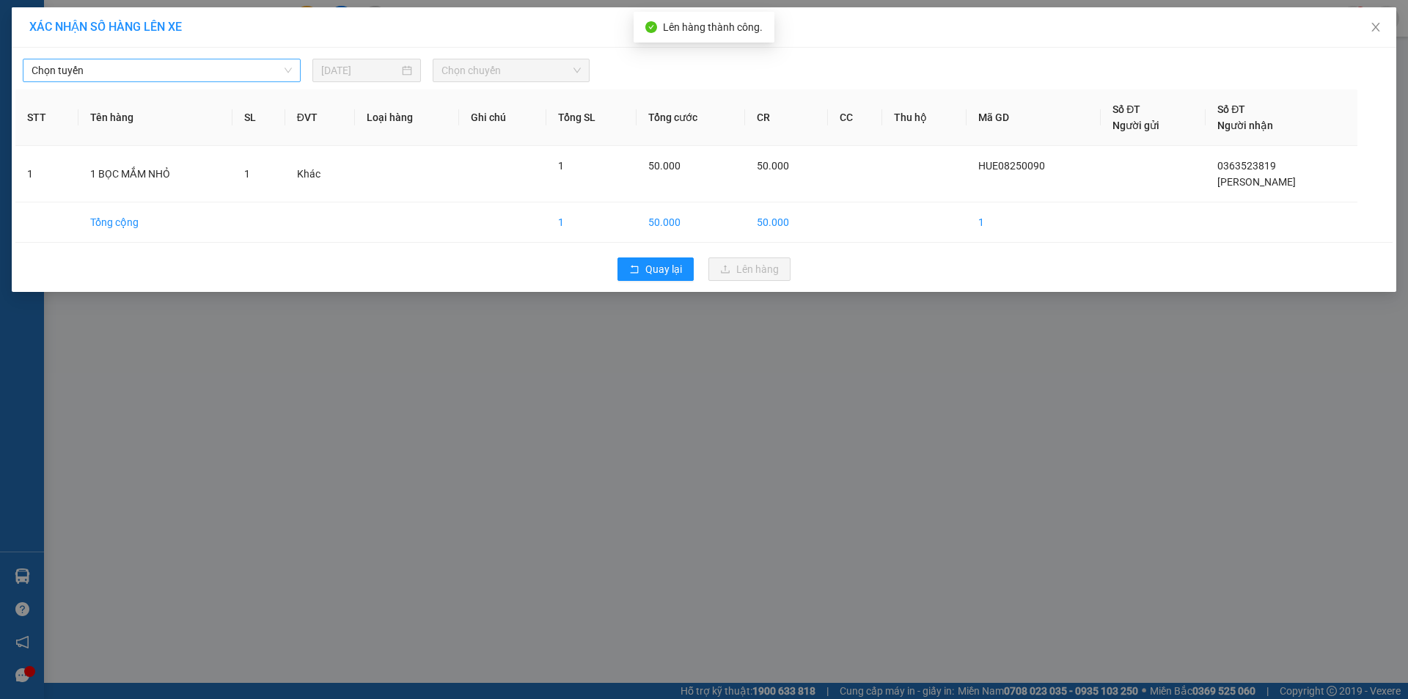
drag, startPoint x: 227, startPoint y: 56, endPoint x: 223, endPoint y: 78, distance: 22.3
click at [225, 59] on div "Chọn tuyến [DATE] Chọn chuyến" at bounding box center [704, 66] width 1378 height 31
drag, startPoint x: 223, startPoint y: 78, endPoint x: 238, endPoint y: 84, distance: 16.5
click at [224, 79] on span "Chọn tuyến" at bounding box center [162, 70] width 260 height 22
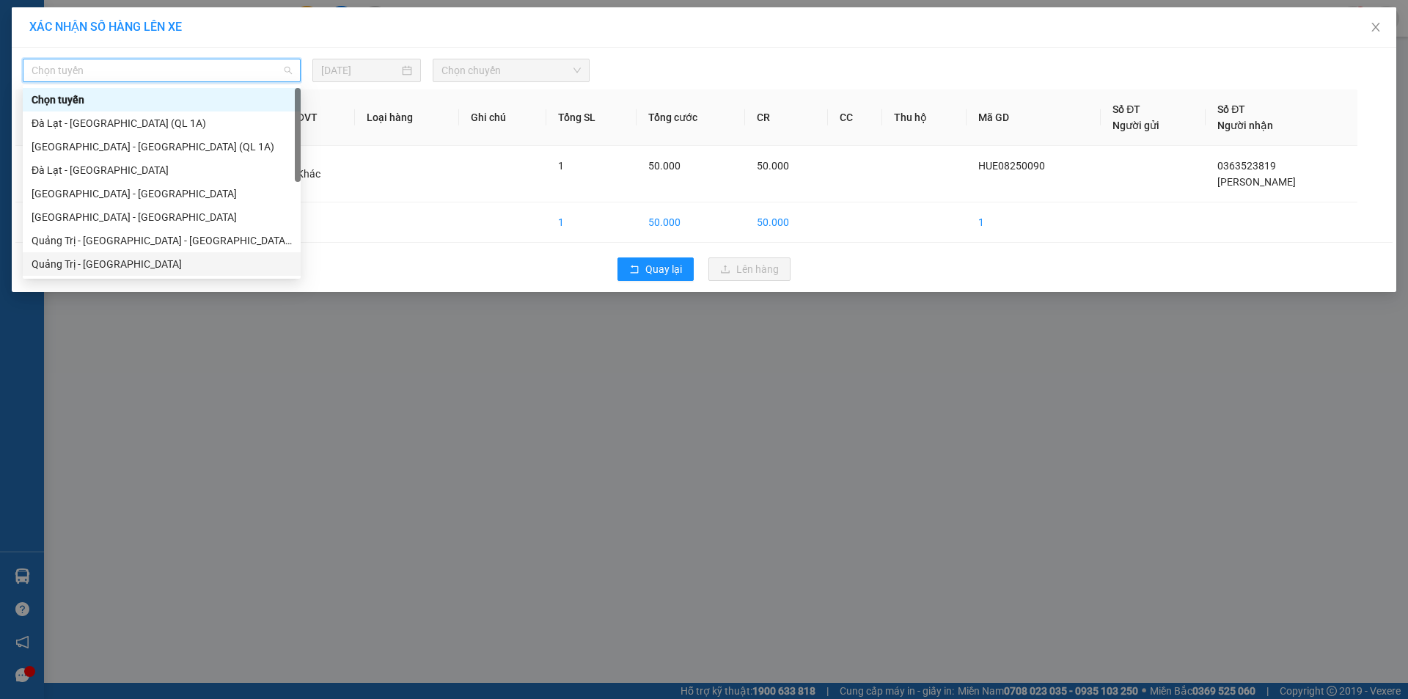
click at [183, 263] on div "Quảng Trị - [GEOGRAPHIC_DATA]" at bounding box center [162, 264] width 260 height 16
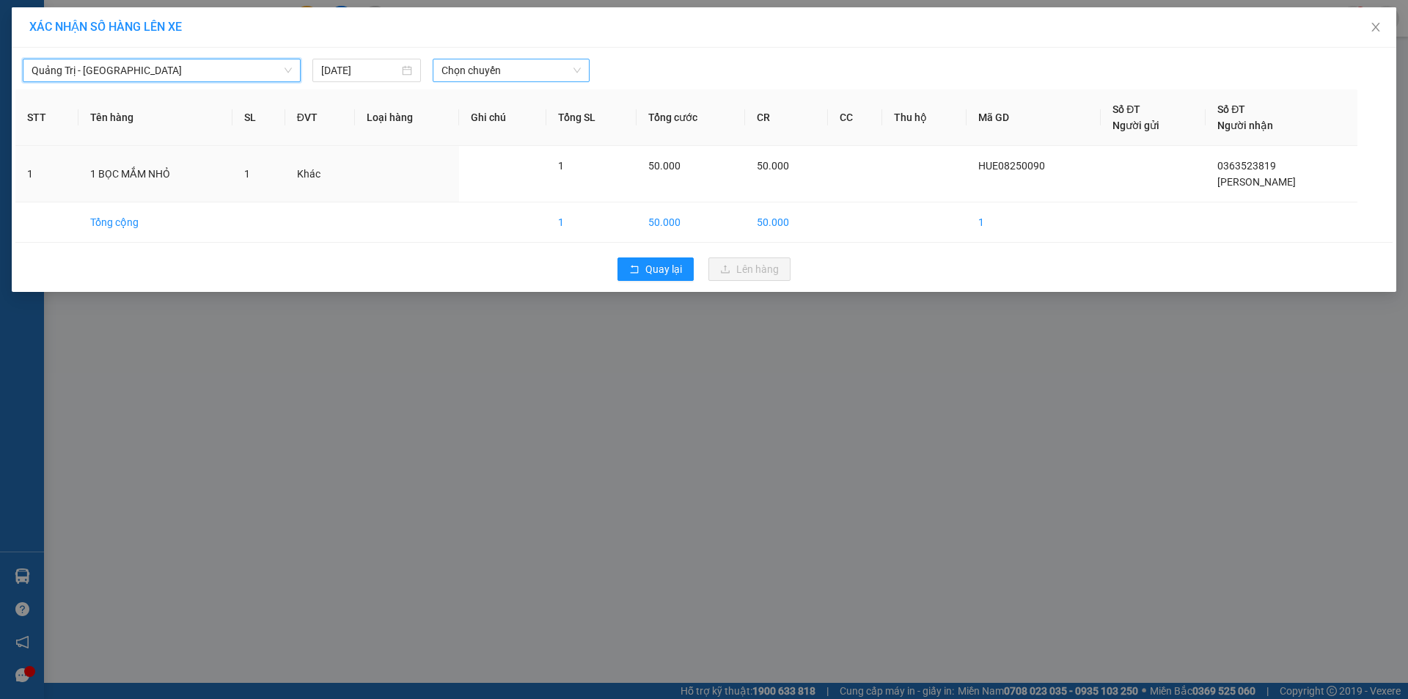
click at [474, 70] on span "Chọn chuyến" at bounding box center [511, 70] width 139 height 22
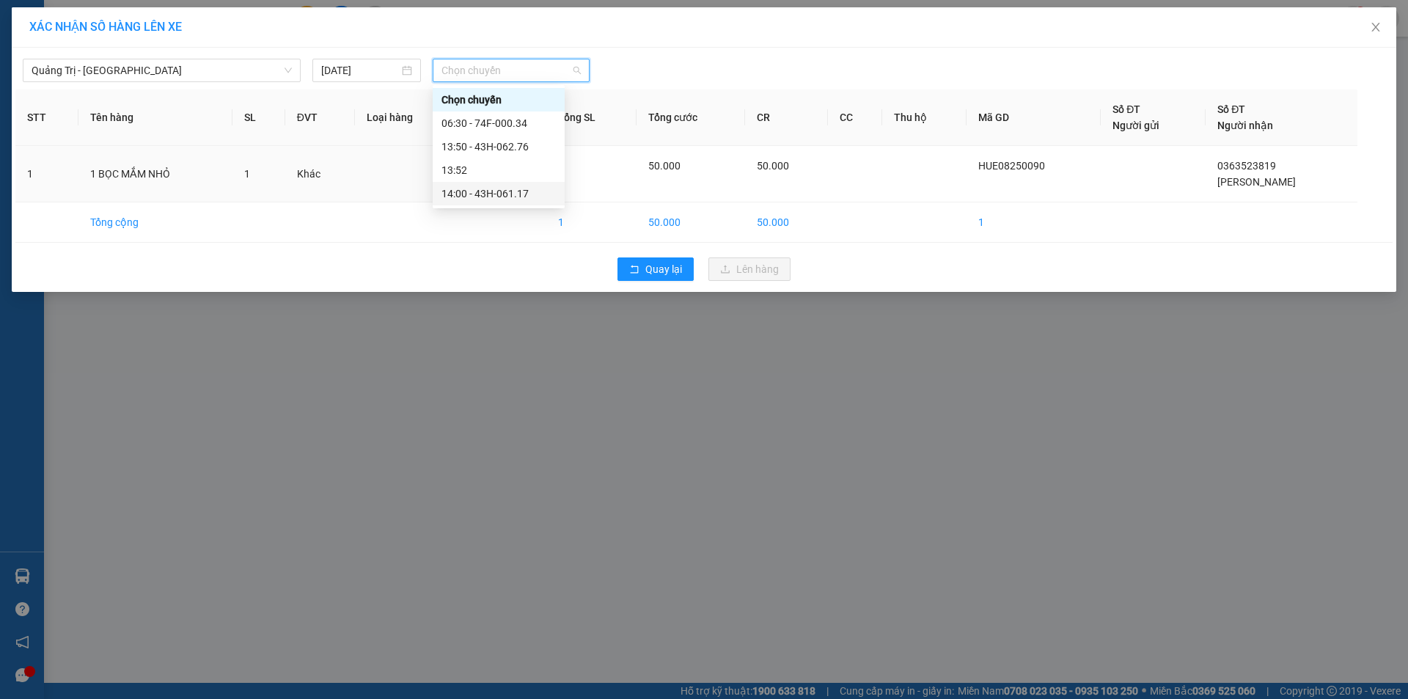
click at [478, 191] on div "14:00 - 43H-061.17" at bounding box center [499, 194] width 114 height 16
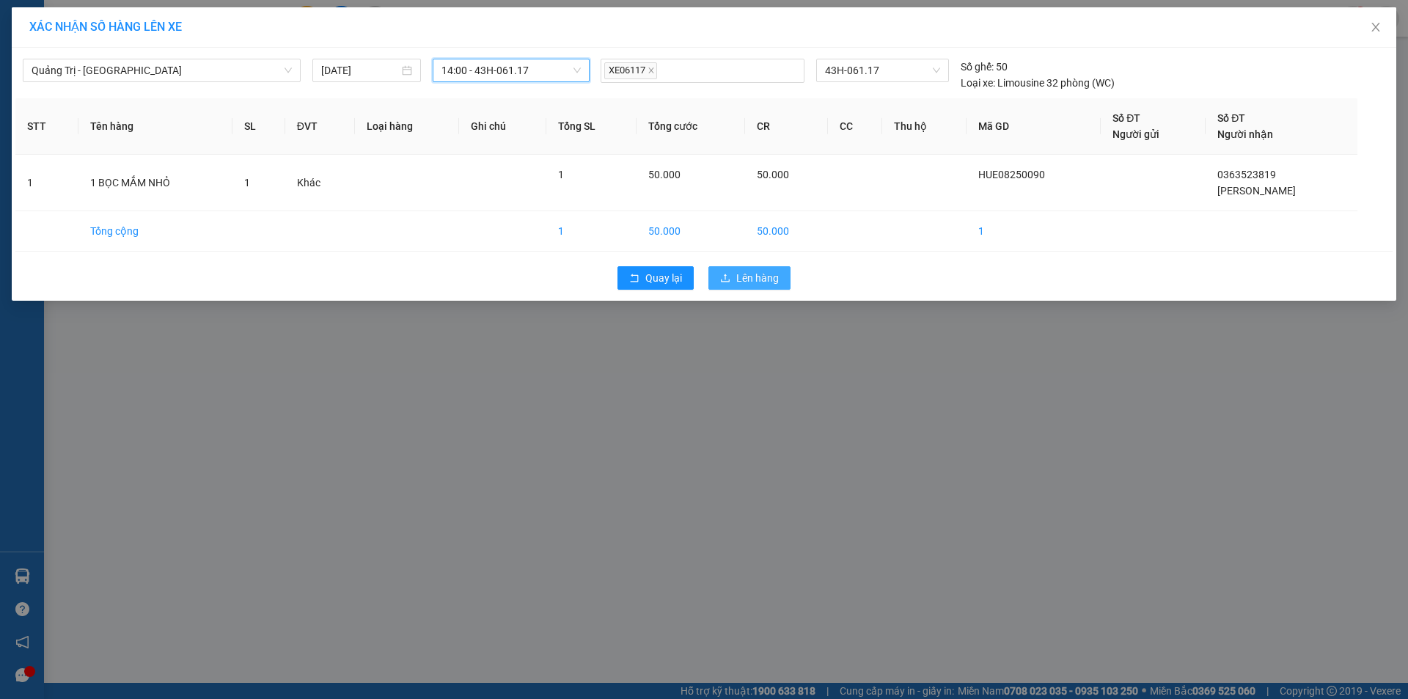
click at [748, 279] on span "Lên hàng" at bounding box center [757, 278] width 43 height 16
